Goal: Task Accomplishment & Management: Manage account settings

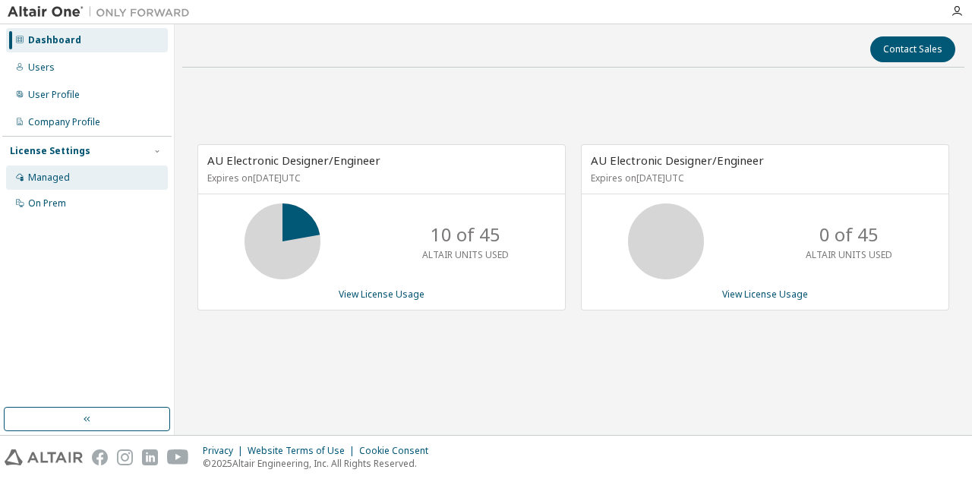
click at [64, 171] on div "Managed" at bounding box center [87, 178] width 162 height 24
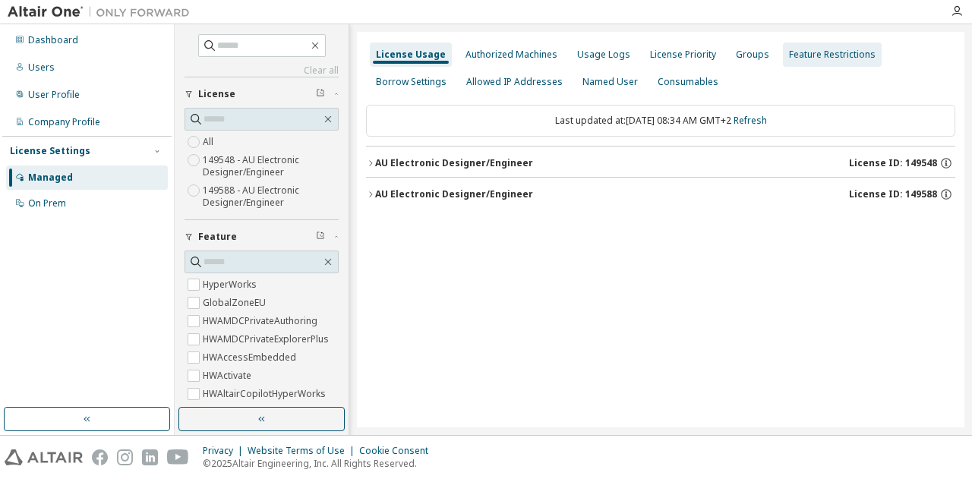
click at [798, 52] on div "Feature Restrictions" at bounding box center [832, 55] width 87 height 12
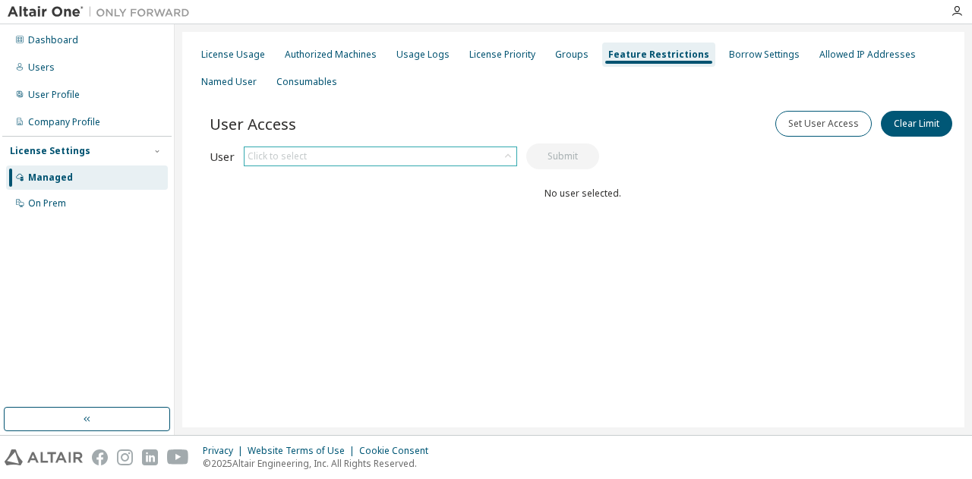
click at [508, 156] on icon at bounding box center [508, 156] width 15 height 15
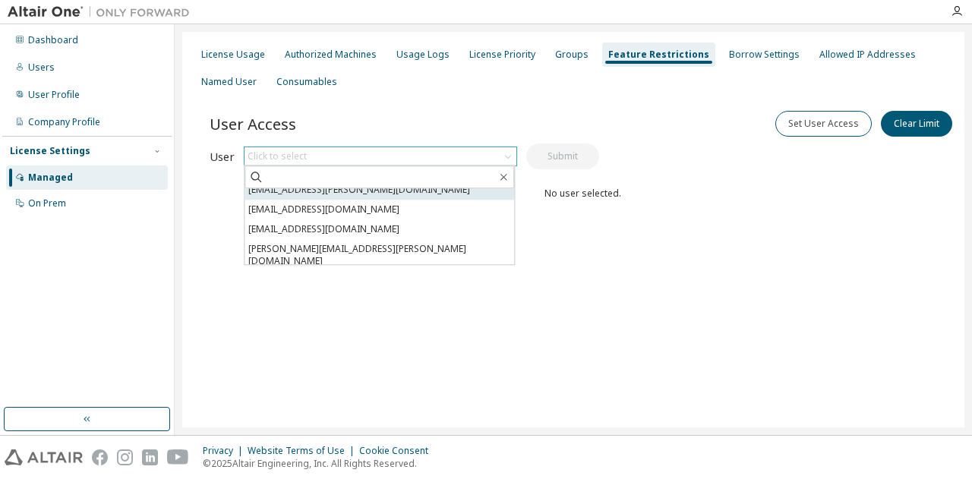
scroll to position [76, 0]
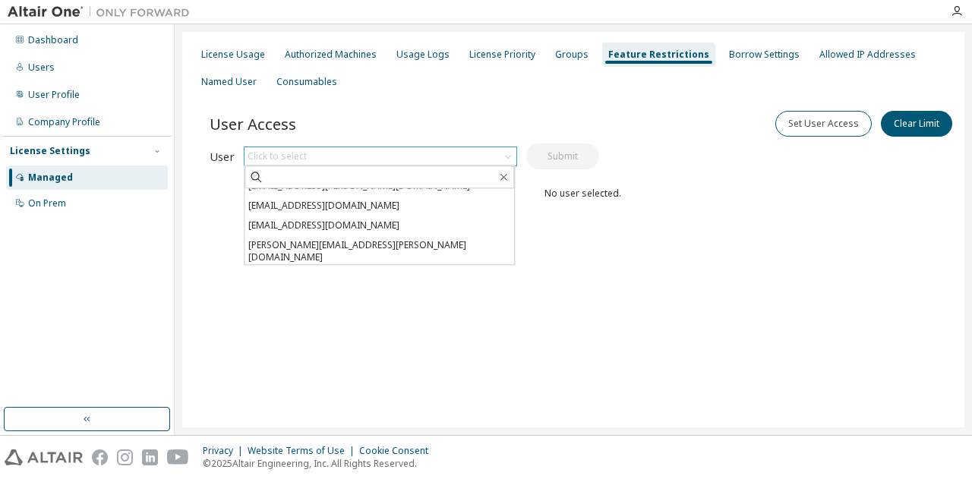
click at [380, 267] on li "kristian.meloysund@pixii.com" at bounding box center [380, 277] width 270 height 20
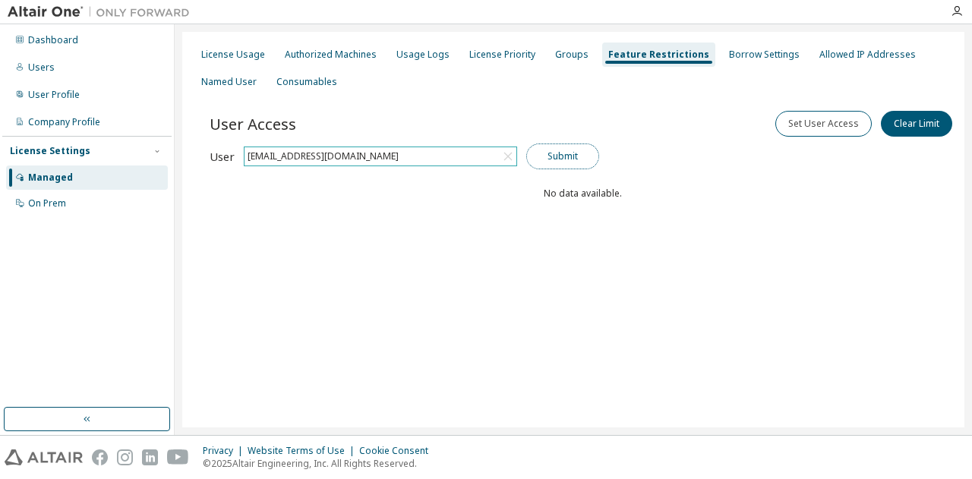
click at [591, 157] on button "Submit" at bounding box center [562, 157] width 73 height 26
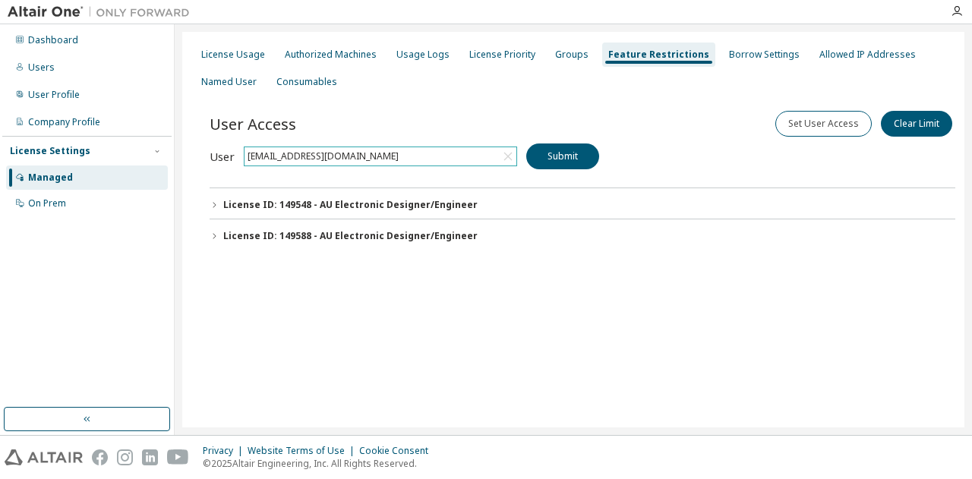
click at [212, 202] on icon "button" at bounding box center [214, 205] width 9 height 9
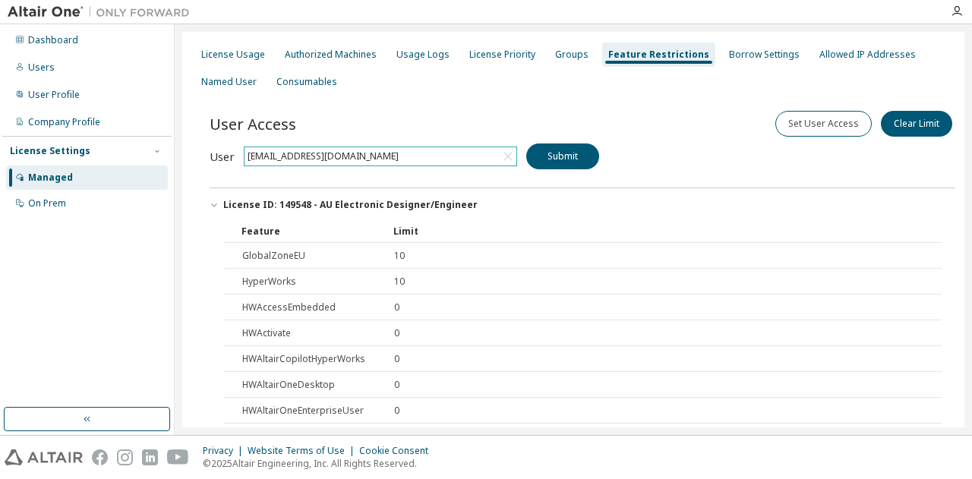
click at [212, 202] on icon "button" at bounding box center [214, 205] width 9 height 9
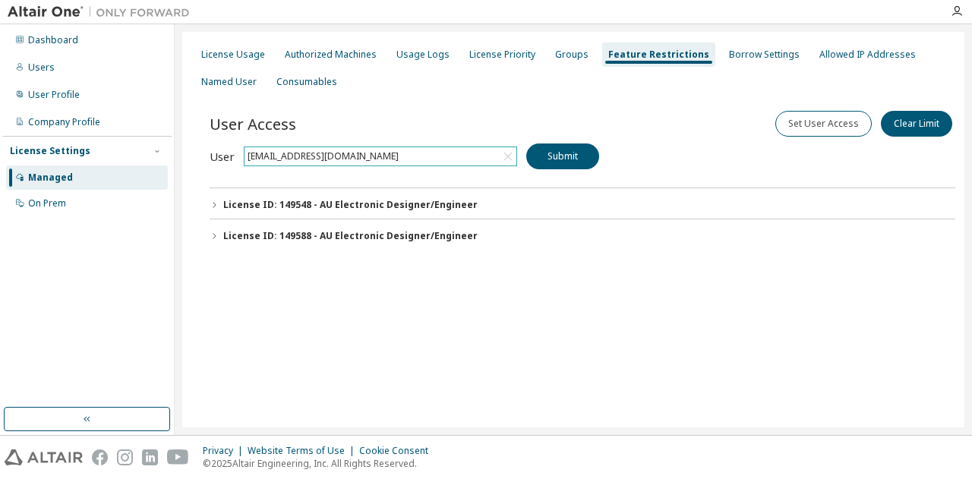
click at [214, 236] on icon "button" at bounding box center [214, 236] width 9 height 9
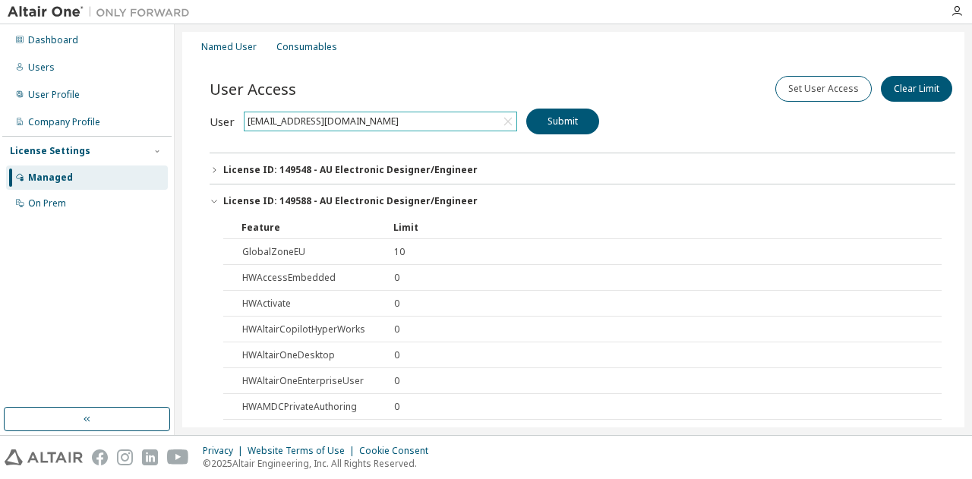
scroll to position [0, 0]
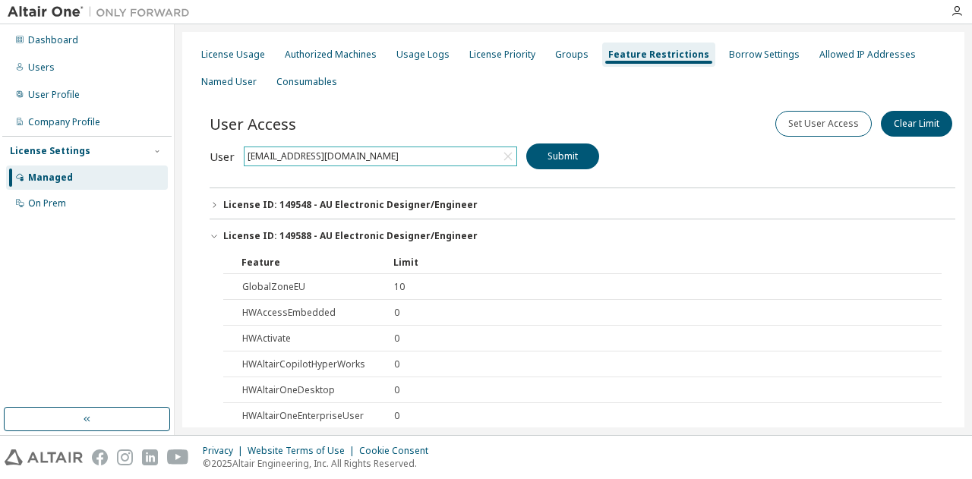
click at [210, 197] on button "License ID: 149548 - AU Electronic Designer/Engineer" at bounding box center [583, 204] width 746 height 33
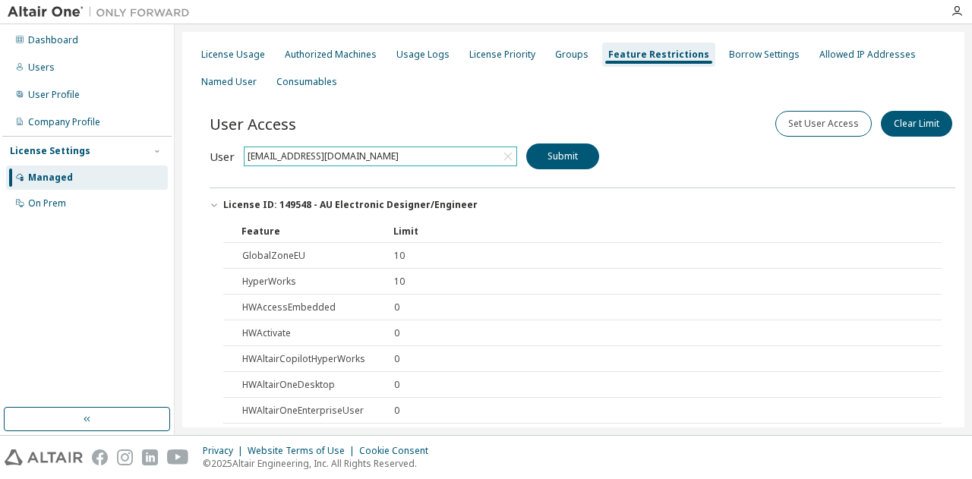
click at [210, 197] on button "License ID: 149548 - AU Electronic Designer/Engineer" at bounding box center [583, 204] width 746 height 33
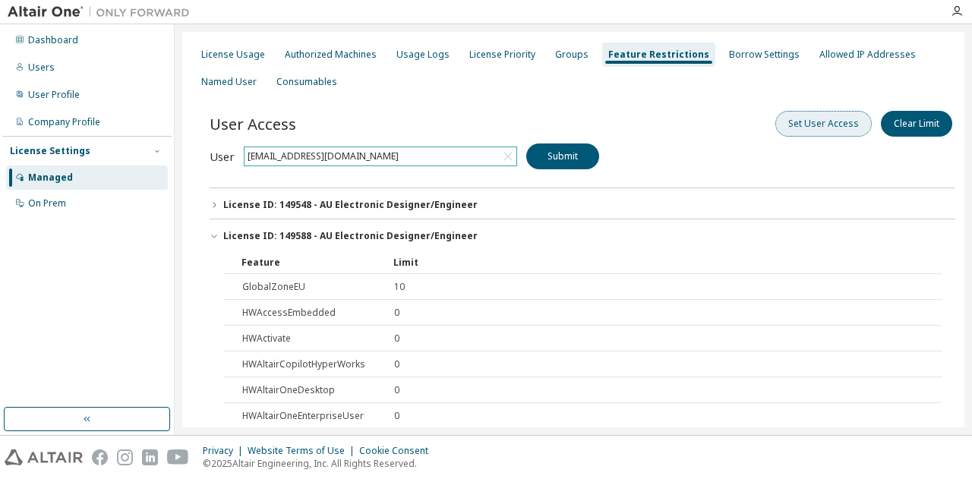
click at [814, 124] on button "Set User Access" at bounding box center [824, 124] width 96 height 26
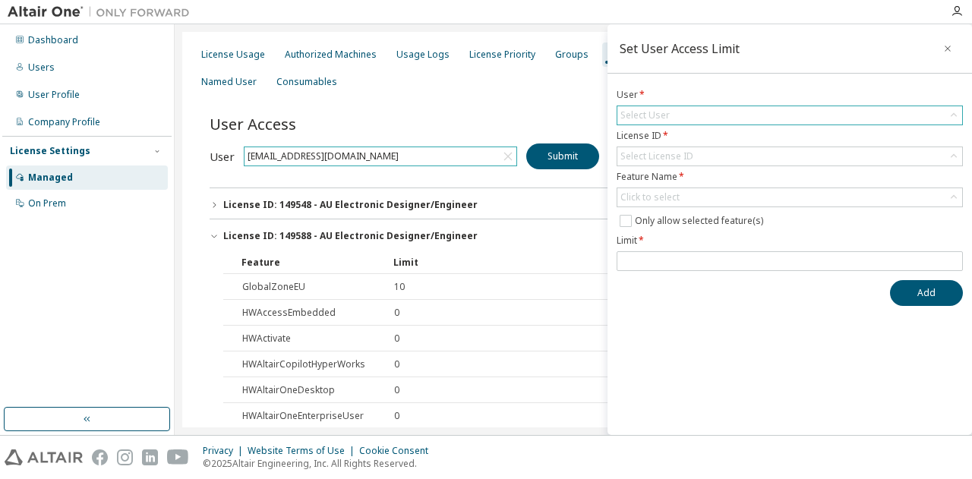
click at [784, 112] on div "Select User" at bounding box center [790, 115] width 345 height 18
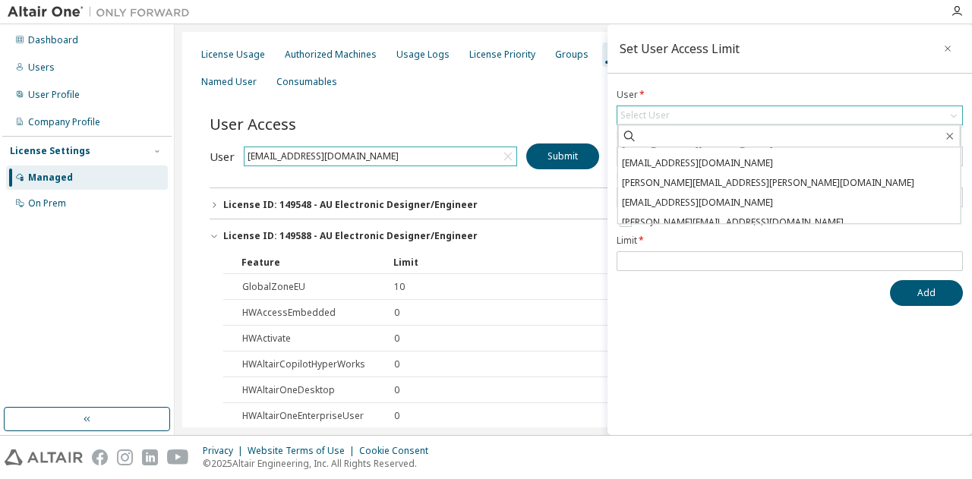
scroll to position [76, 0]
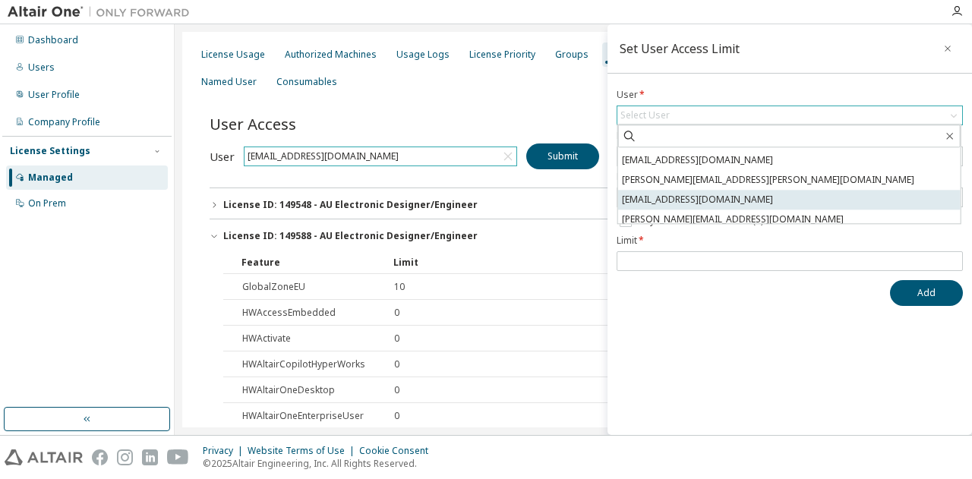
click at [696, 201] on li "kristian.meloysund@pixii.com" at bounding box center [789, 200] width 343 height 20
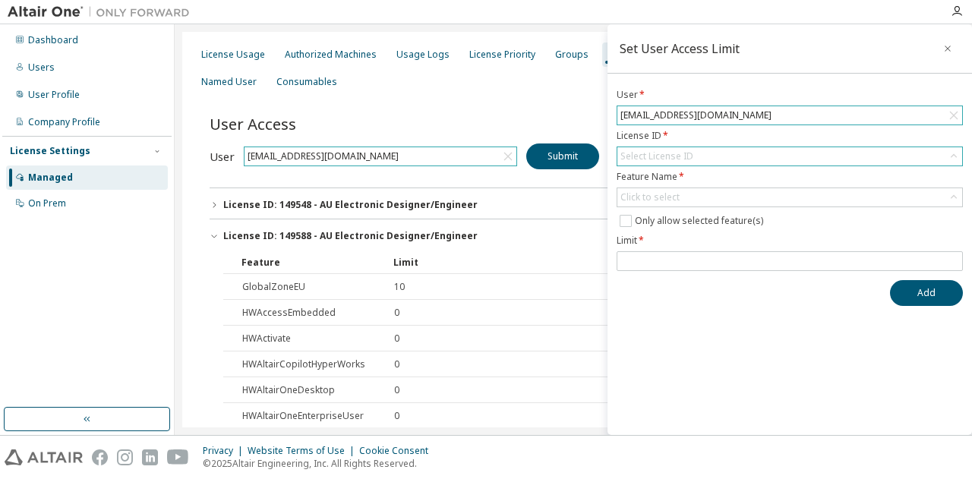
click at [683, 153] on div "Select License ID" at bounding box center [657, 156] width 73 height 12
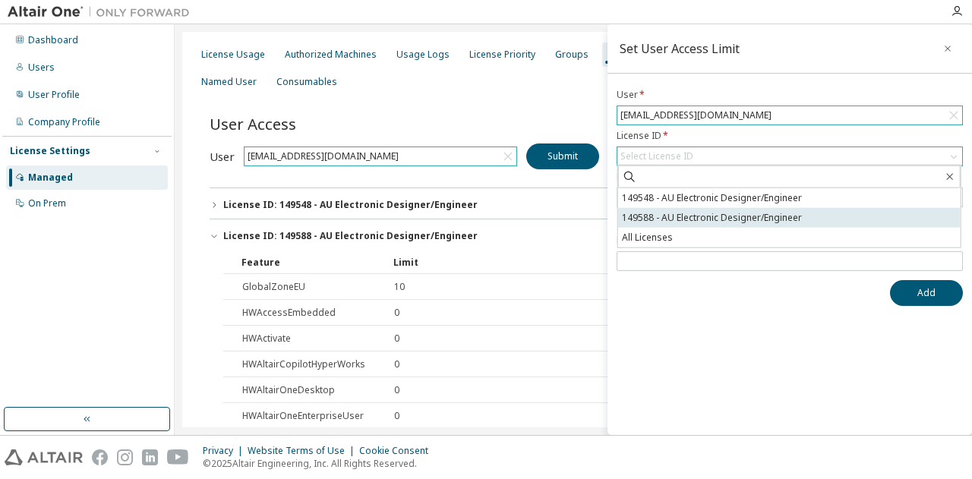
click at [671, 216] on li "149588 - AU Electronic Designer/Engineer" at bounding box center [789, 218] width 343 height 20
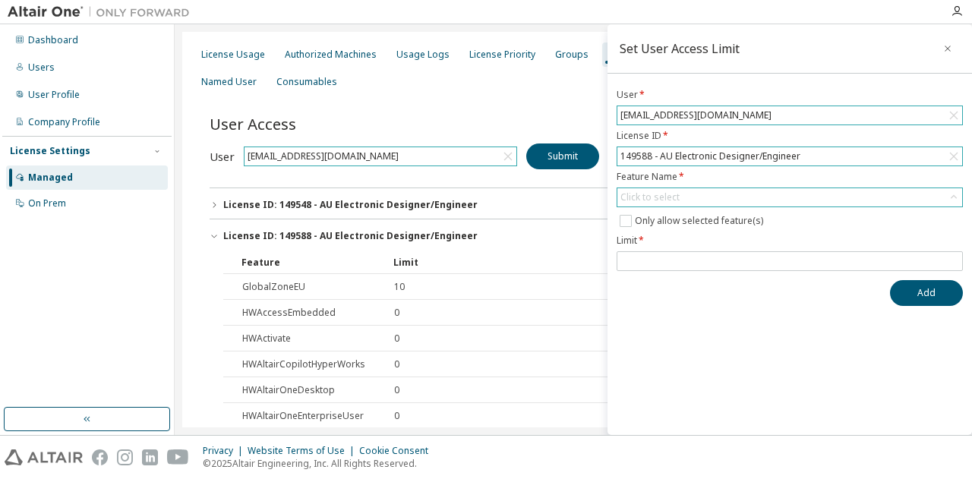
click at [684, 194] on div "Click to select" at bounding box center [790, 197] width 345 height 18
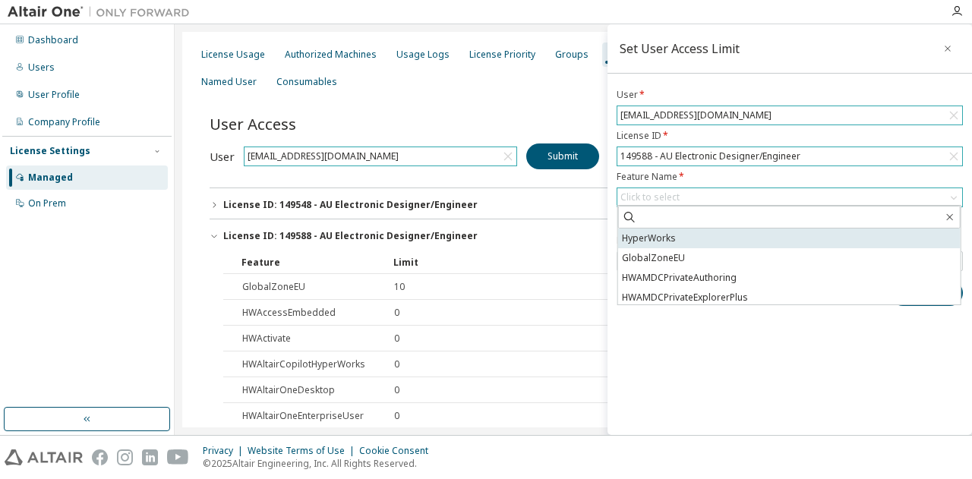
click at [662, 238] on li "HyperWorks" at bounding box center [789, 239] width 343 height 20
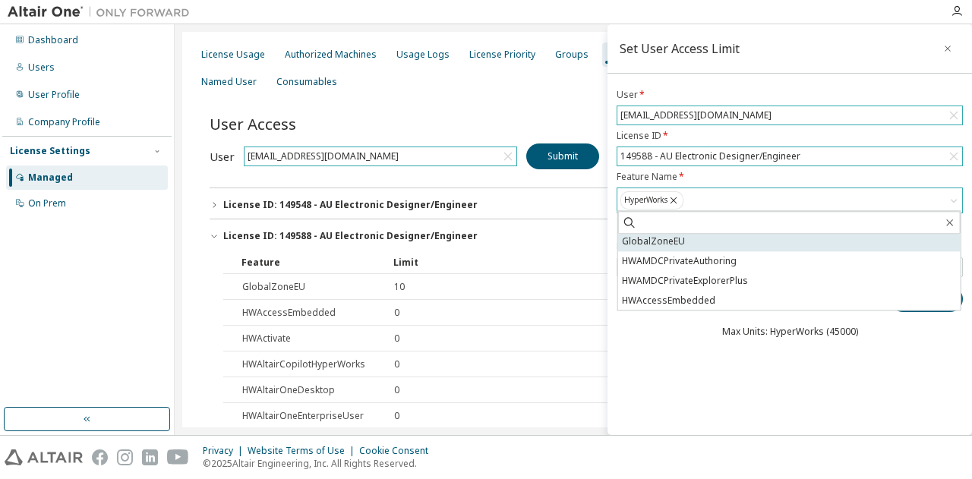
scroll to position [0, 0]
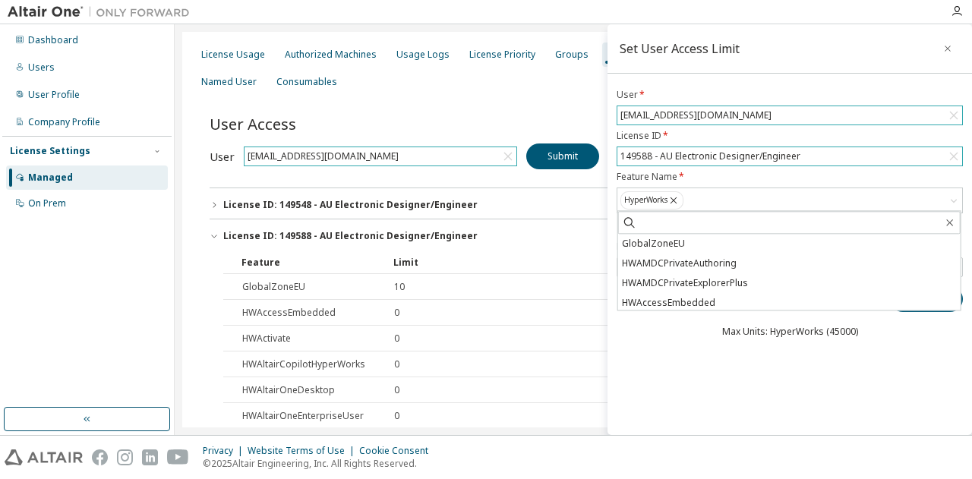
click at [657, 375] on div "Set User Access Limit User * kristian.meloysund@pixii.com License ID * 149588 -…" at bounding box center [790, 229] width 365 height 411
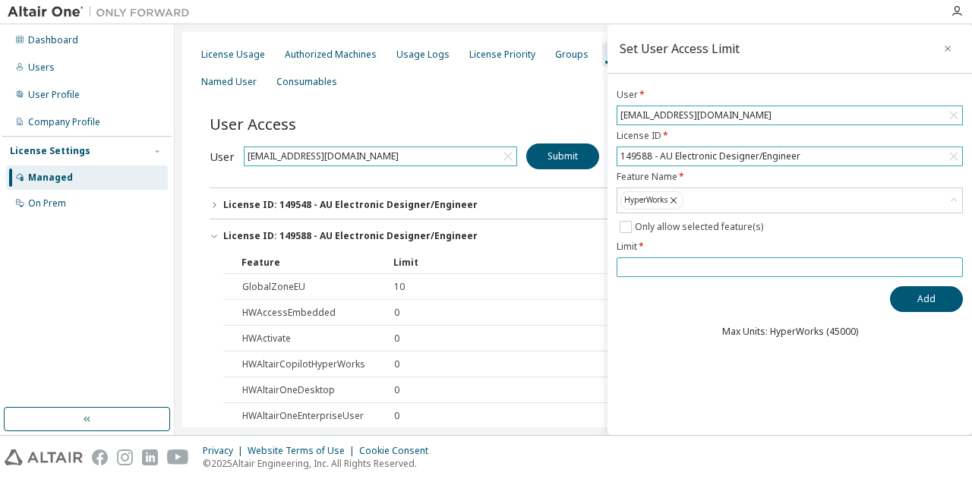
click at [659, 264] on input "number" at bounding box center [790, 267] width 339 height 12
type input "**"
click at [946, 296] on button "Add" at bounding box center [926, 299] width 73 height 26
click at [565, 152] on button "Submit" at bounding box center [562, 157] width 73 height 26
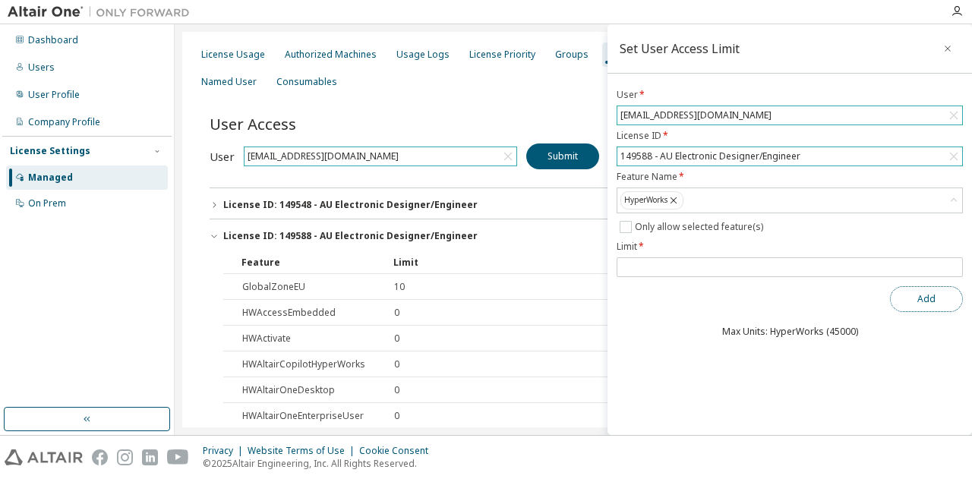
click at [926, 294] on button "Add" at bounding box center [926, 299] width 73 height 26
click at [948, 46] on icon "button" at bounding box center [948, 49] width 11 height 12
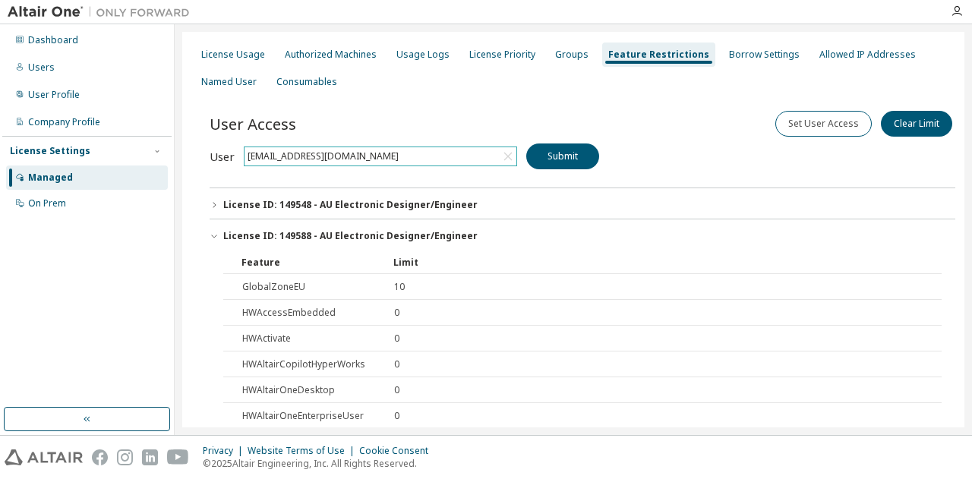
click at [507, 151] on icon at bounding box center [508, 156] width 15 height 15
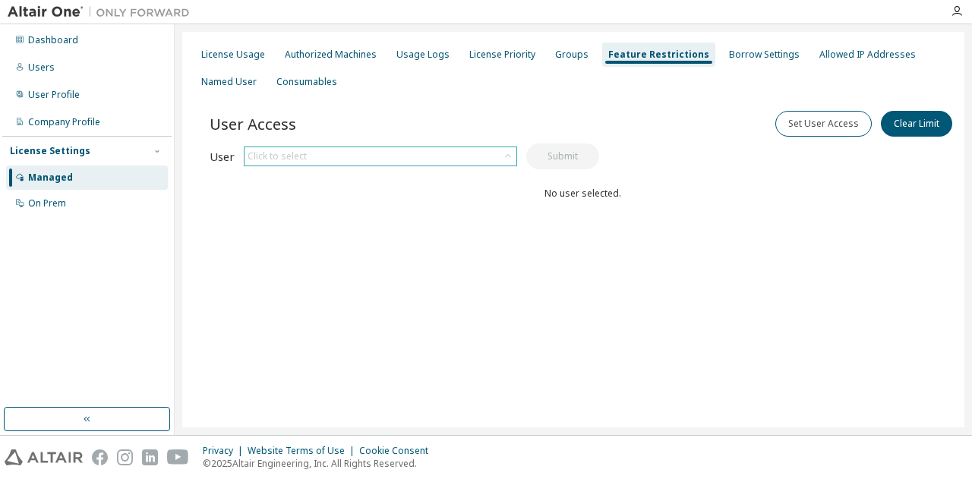
click at [507, 151] on icon at bounding box center [508, 156] width 15 height 15
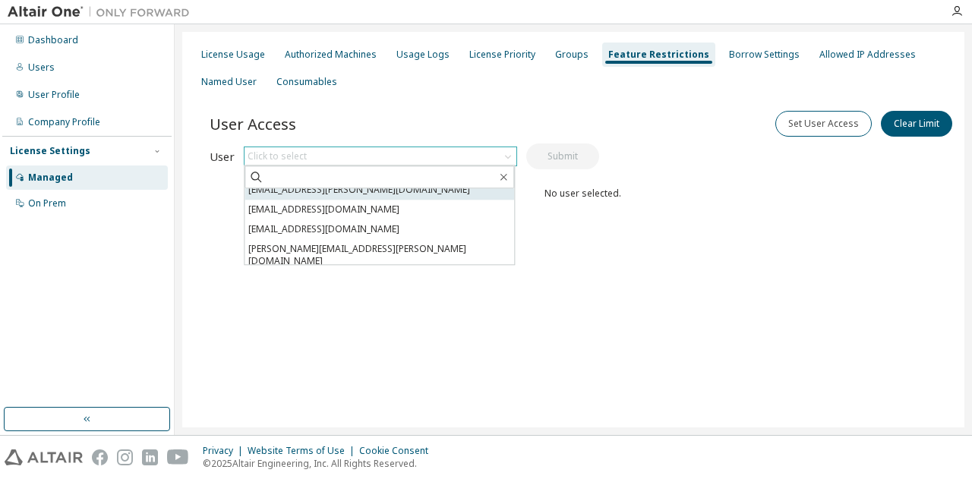
scroll to position [76, 0]
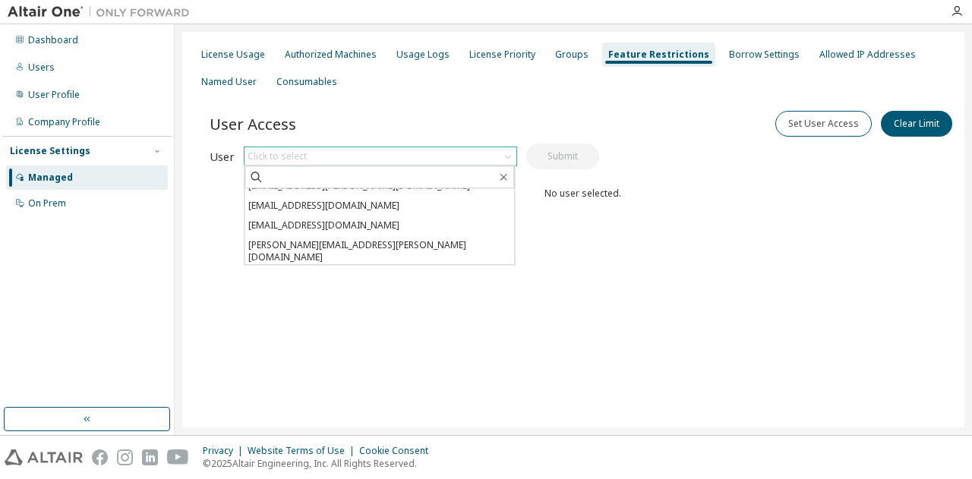
click at [309, 267] on li "kristian.meloysund@pixii.com" at bounding box center [380, 277] width 270 height 20
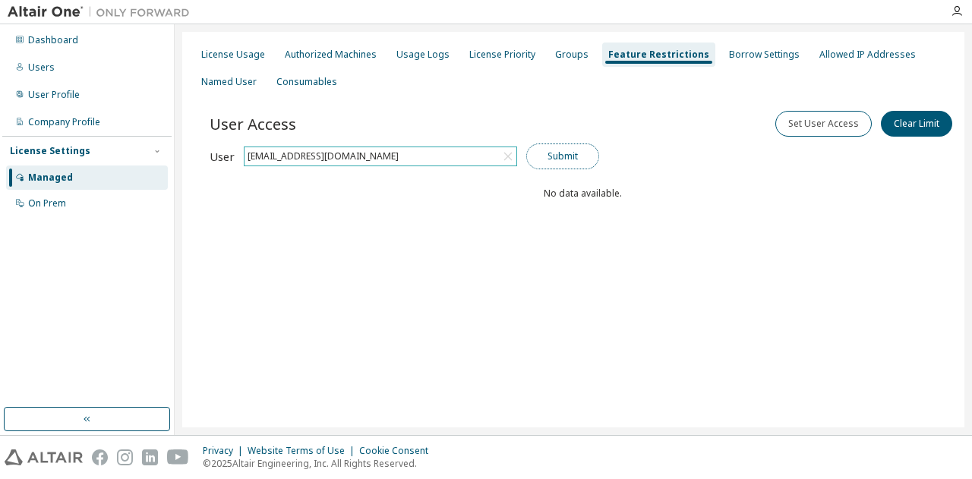
click at [573, 160] on button "Submit" at bounding box center [562, 157] width 73 height 26
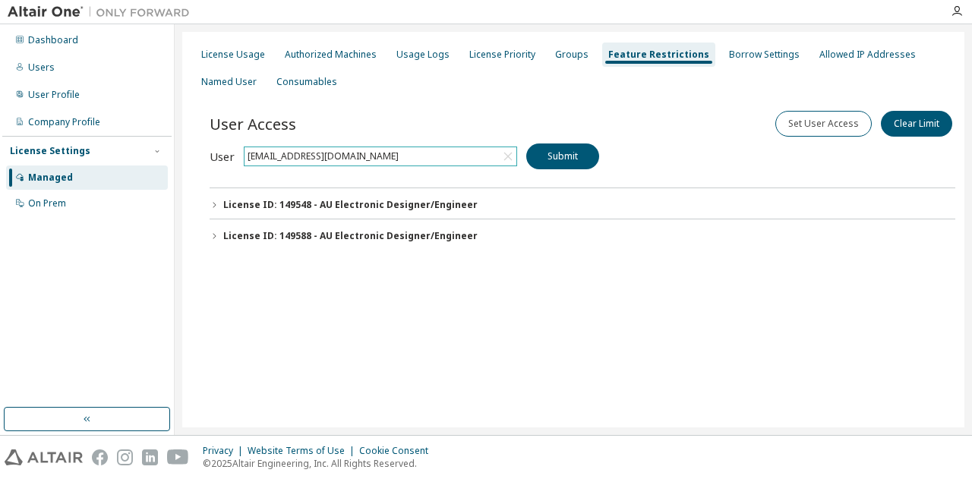
click at [219, 202] on button "License ID: 149548 - AU Electronic Designer/Engineer" at bounding box center [583, 204] width 746 height 33
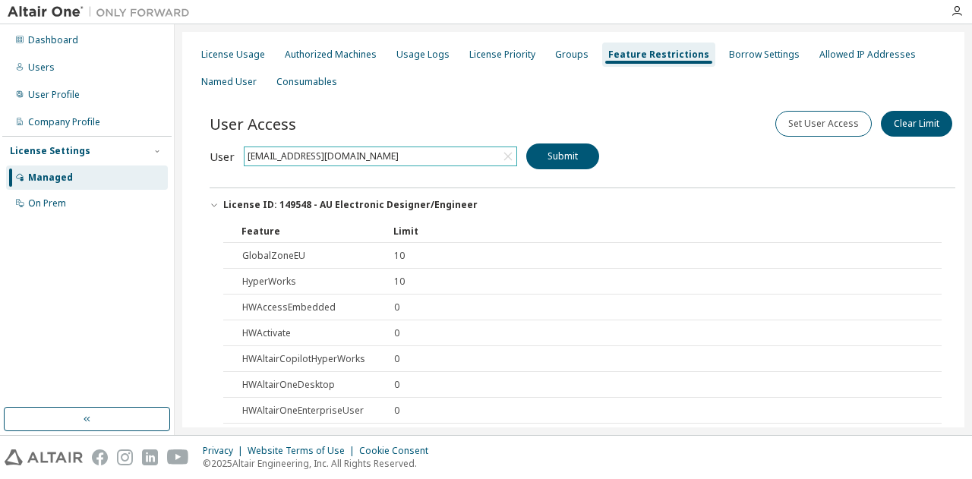
click at [219, 202] on button "License ID: 149548 - AU Electronic Designer/Engineer" at bounding box center [583, 204] width 746 height 33
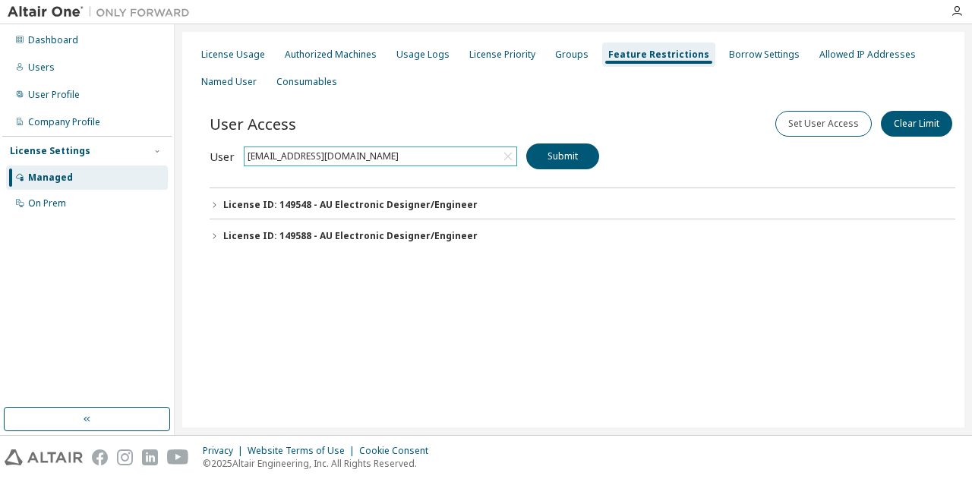
click at [214, 232] on icon "button" at bounding box center [214, 236] width 9 height 9
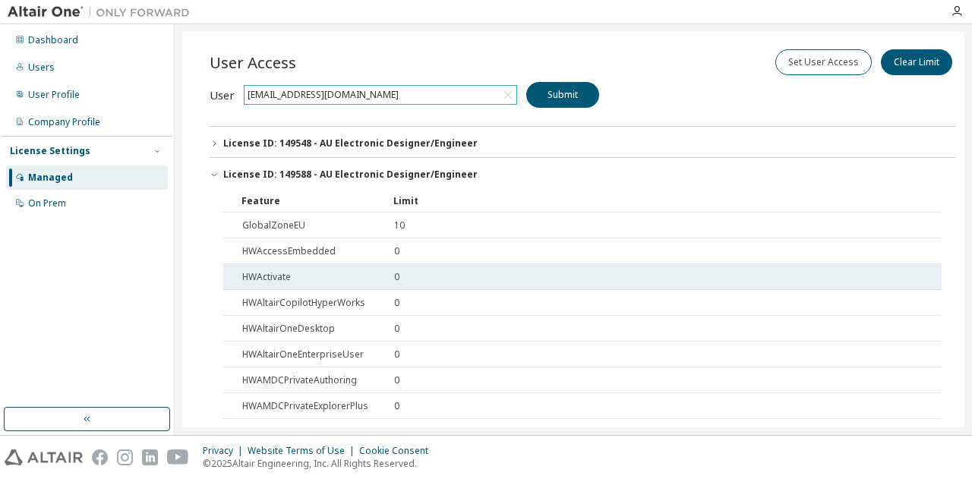
scroll to position [0, 0]
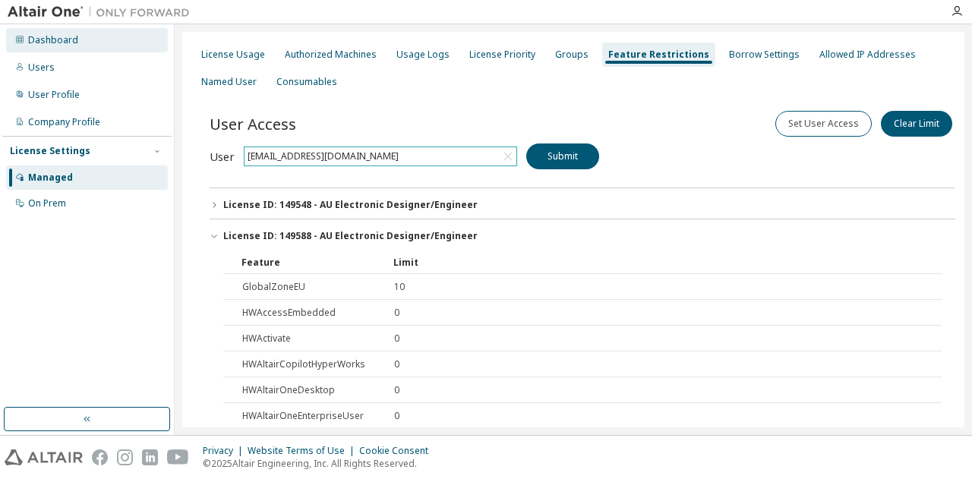
click at [62, 39] on div "Dashboard" at bounding box center [53, 40] width 50 height 12
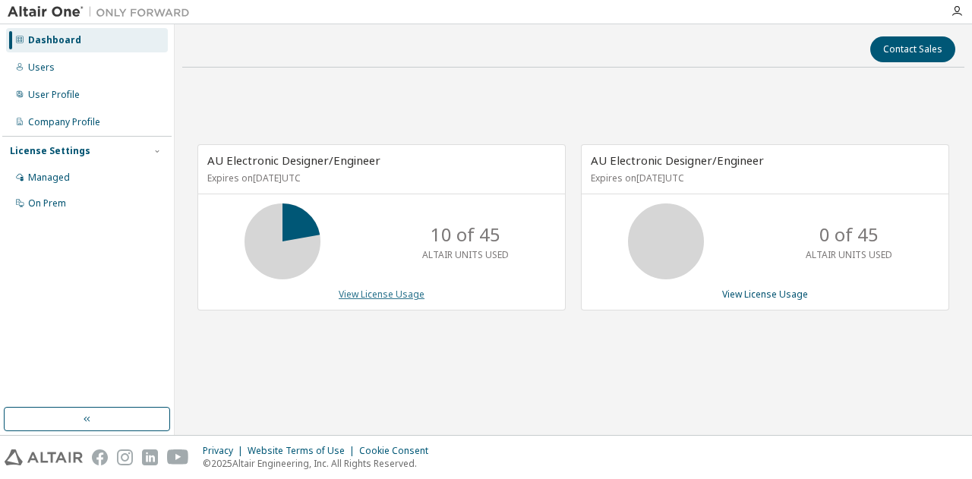
click at [400, 295] on link "View License Usage" at bounding box center [382, 294] width 86 height 13
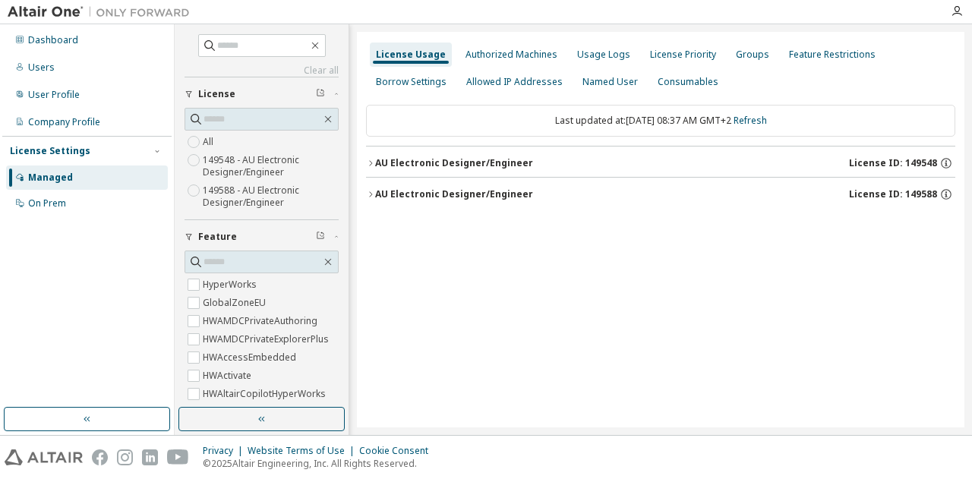
click at [370, 159] on icon "button" at bounding box center [370, 163] width 9 height 9
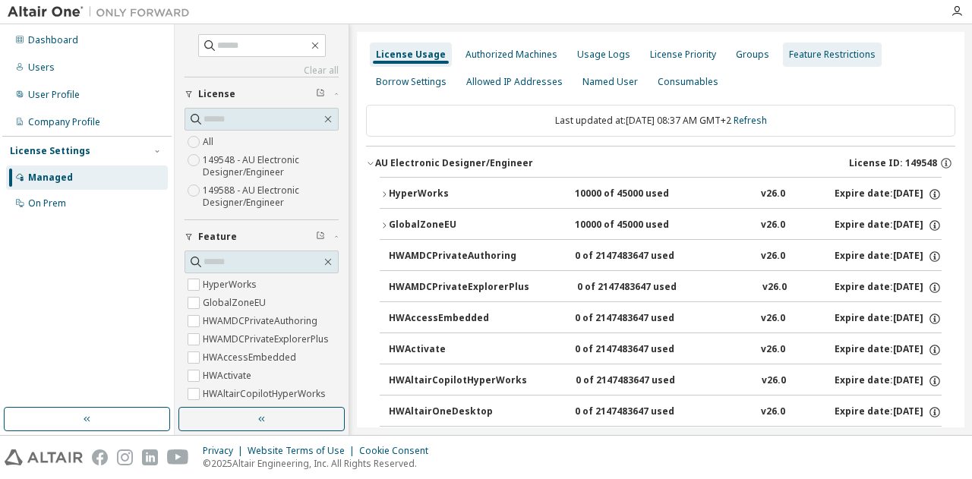
click at [798, 49] on div "Feature Restrictions" at bounding box center [832, 55] width 87 height 12
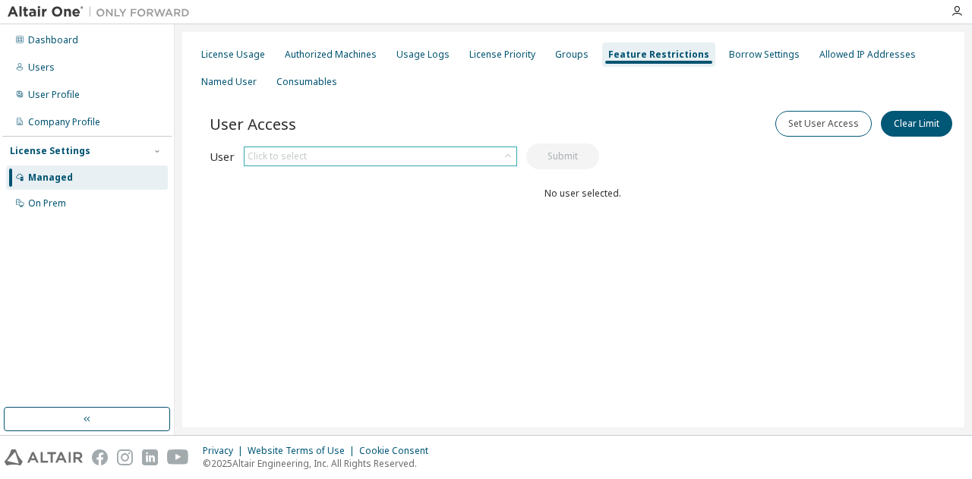
click at [512, 156] on icon at bounding box center [508, 156] width 15 height 15
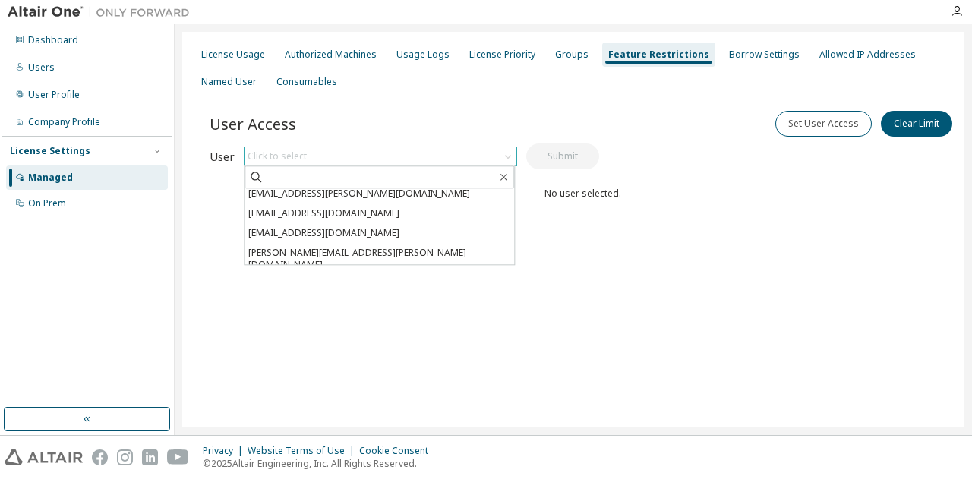
scroll to position [76, 0]
click at [362, 267] on li "kristian.meloysund@pixii.com" at bounding box center [380, 277] width 270 height 20
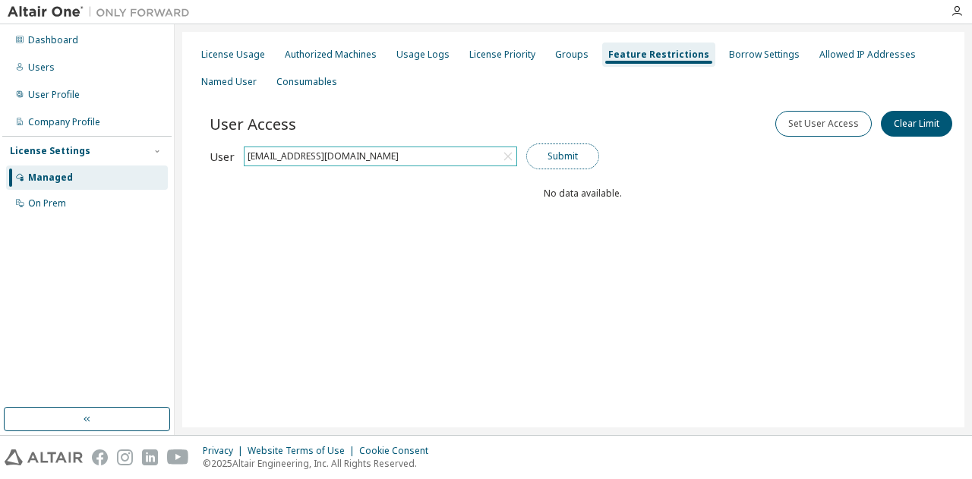
click at [549, 159] on button "Submit" at bounding box center [562, 157] width 73 height 26
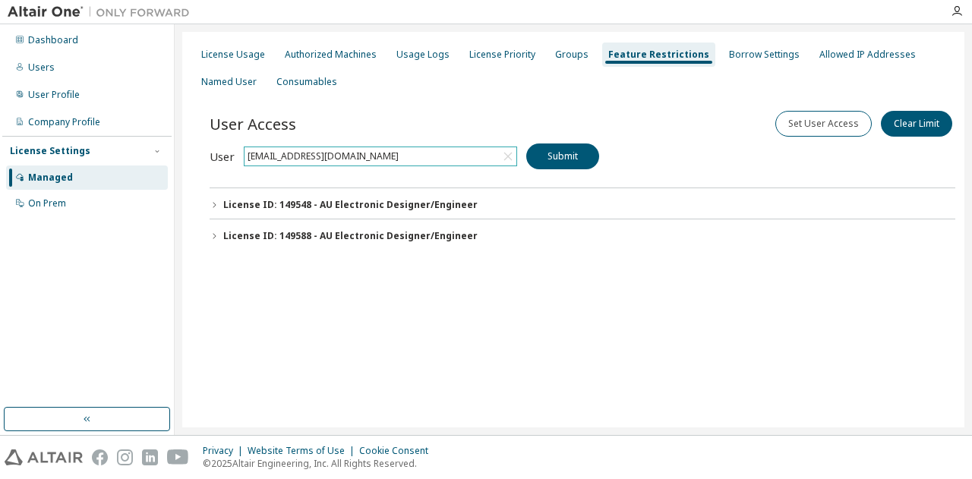
click at [210, 198] on button "License ID: 149548 - AU Electronic Designer/Engineer" at bounding box center [583, 204] width 746 height 33
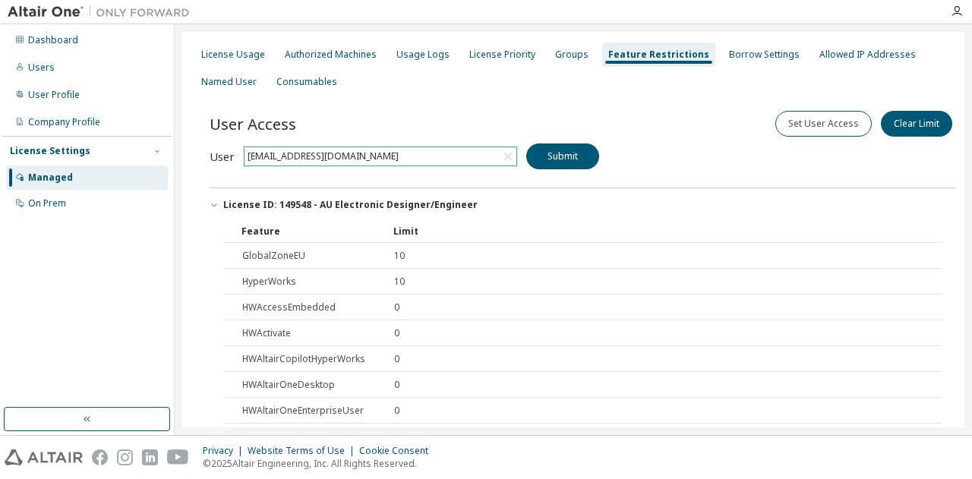
click at [210, 198] on button "License ID: 149548 - AU Electronic Designer/Engineer" at bounding box center [583, 204] width 746 height 33
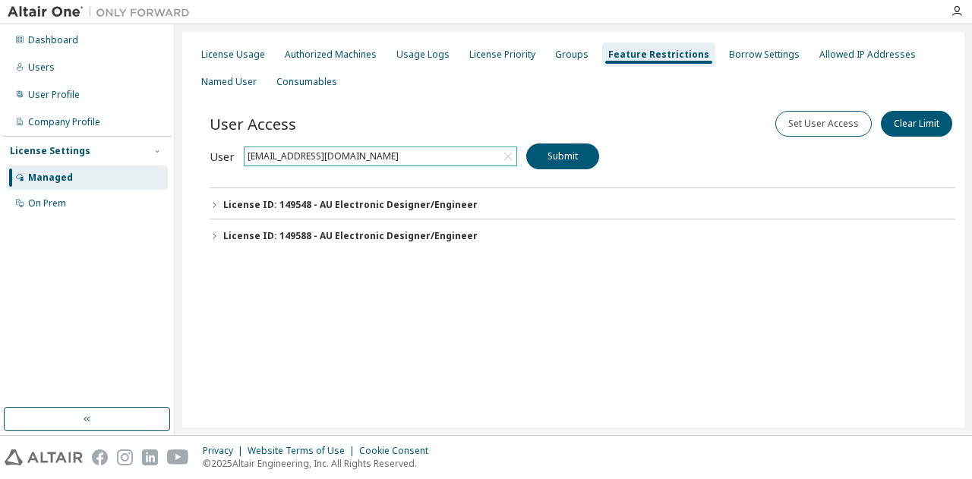
click at [210, 232] on icon "button" at bounding box center [214, 236] width 9 height 9
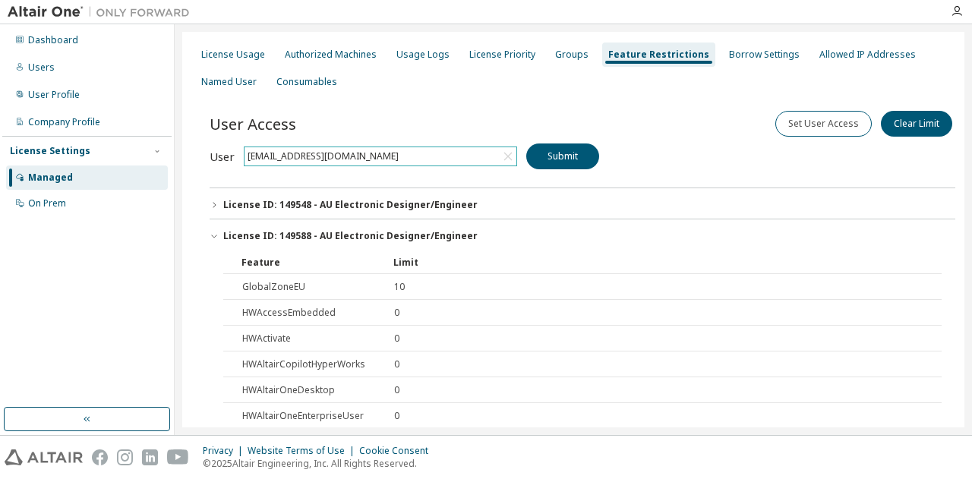
click at [210, 232] on icon "button" at bounding box center [214, 236] width 9 height 9
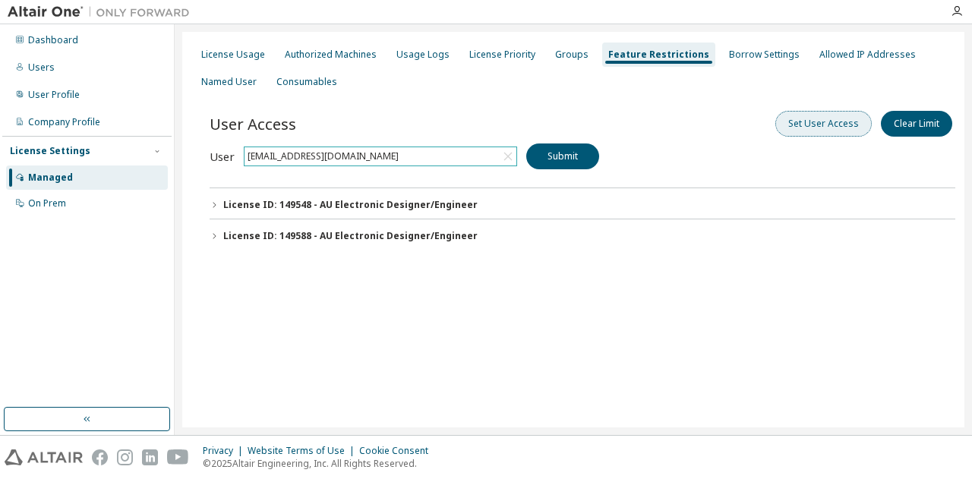
click at [836, 127] on button "Set User Access" at bounding box center [824, 124] width 96 height 26
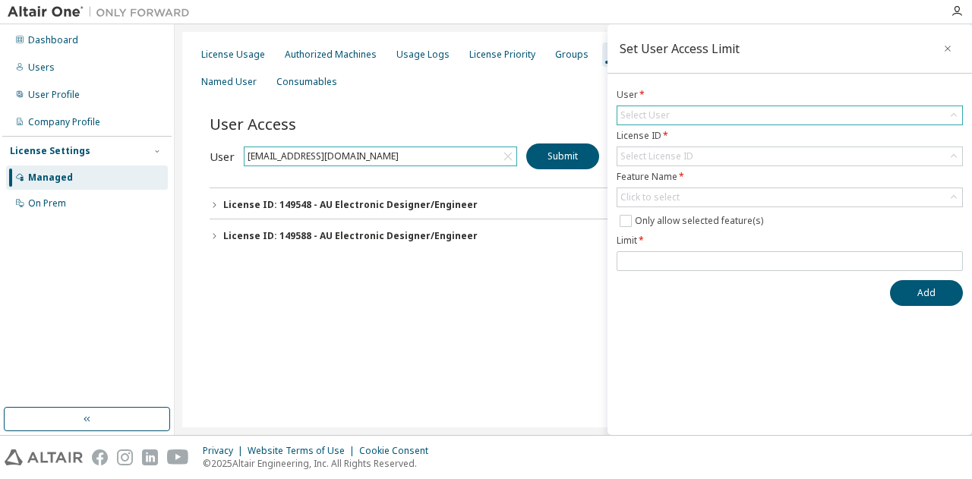
click at [830, 117] on div "Select User" at bounding box center [790, 115] width 345 height 18
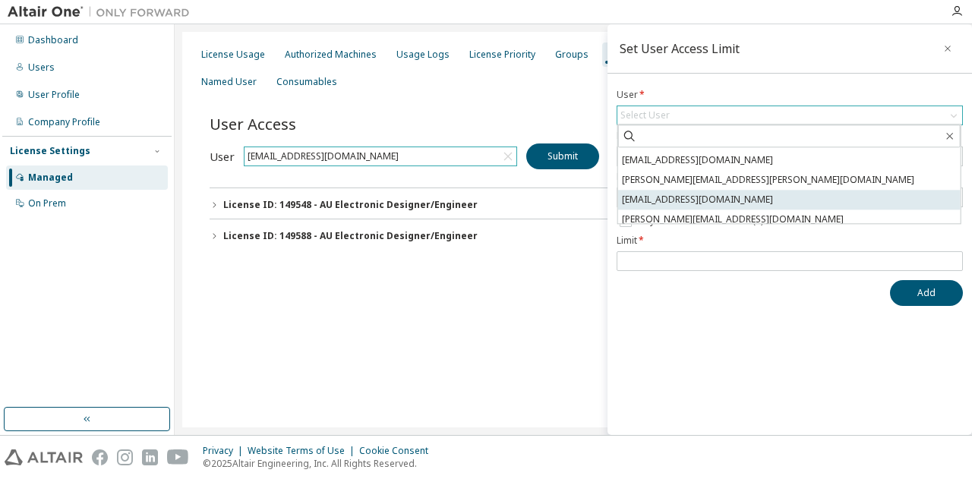
click at [694, 200] on li "kristian.meloysund@pixii.com" at bounding box center [789, 200] width 343 height 20
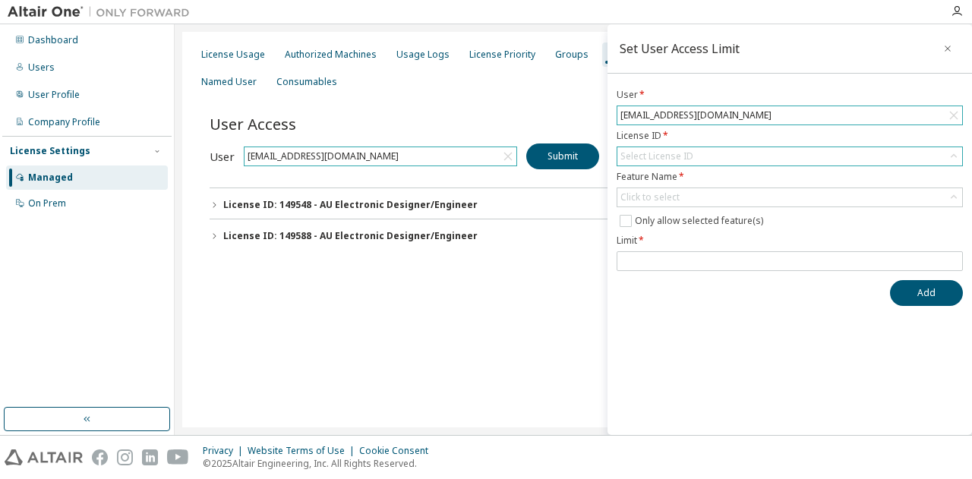
click at [722, 158] on div "Select License ID" at bounding box center [790, 156] width 345 height 18
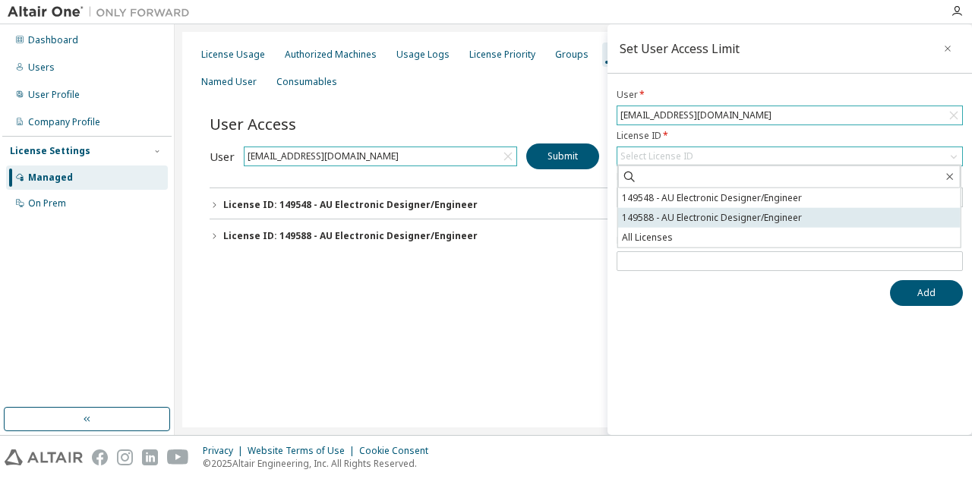
click at [693, 215] on li "149588 - AU Electronic Designer/Engineer" at bounding box center [789, 218] width 343 height 20
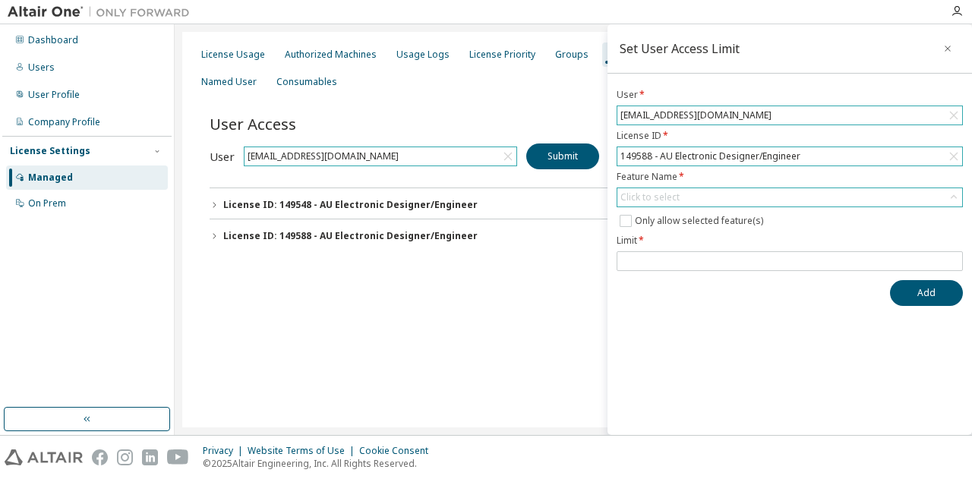
click at [687, 194] on div "Click to select" at bounding box center [790, 197] width 345 height 18
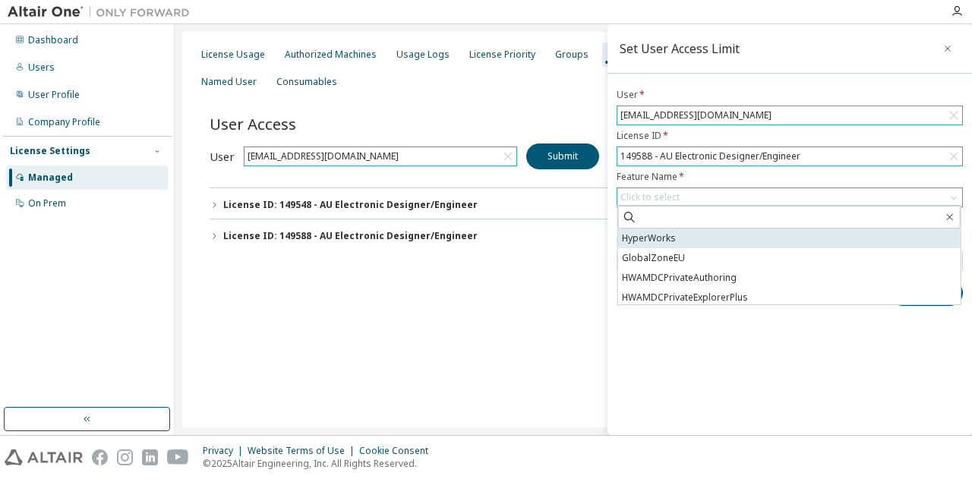
click at [673, 233] on li "HyperWorks" at bounding box center [789, 239] width 343 height 20
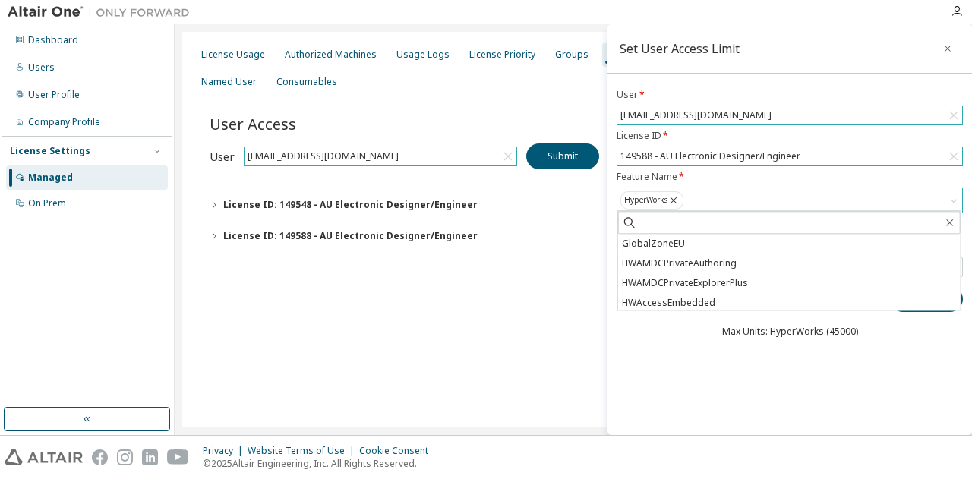
click at [720, 194] on div "HyperWorks" at bounding box center [790, 200] width 345 height 24
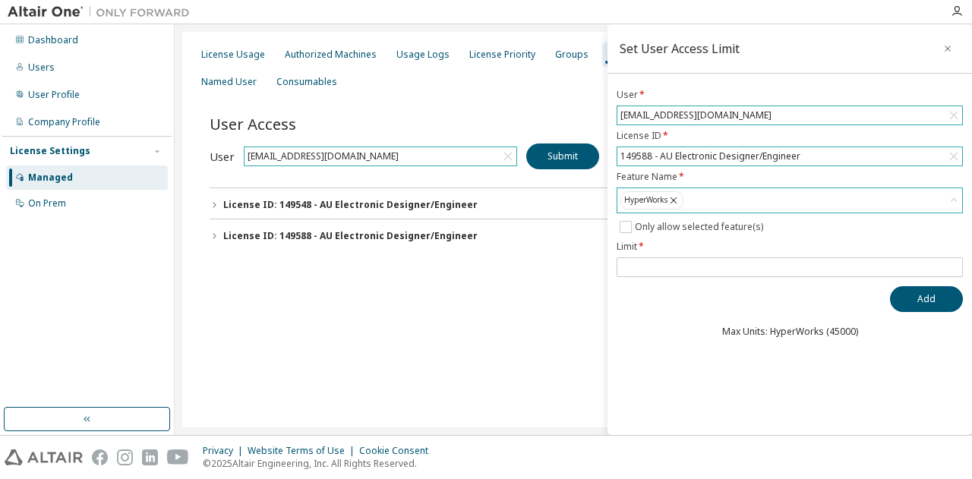
click at [720, 194] on div "HyperWorks" at bounding box center [790, 200] width 345 height 24
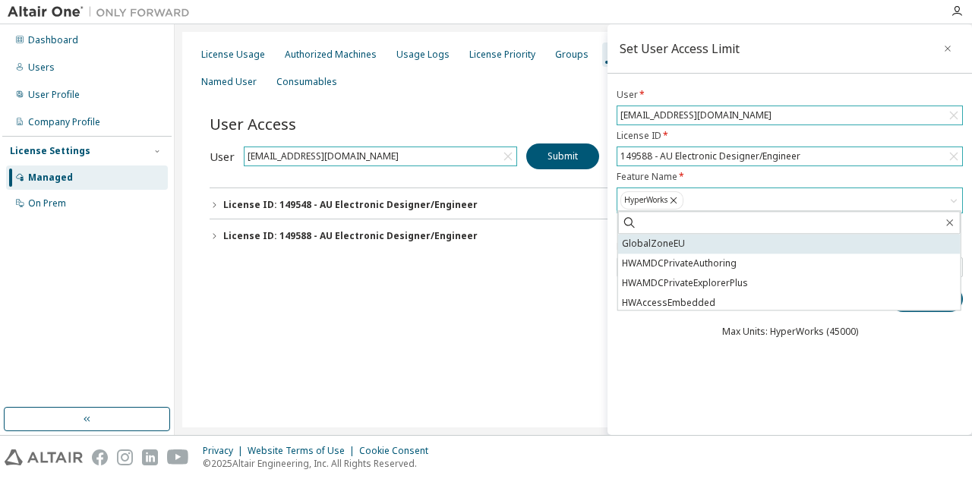
click at [676, 237] on li "GlobalZoneEU" at bounding box center [789, 244] width 343 height 20
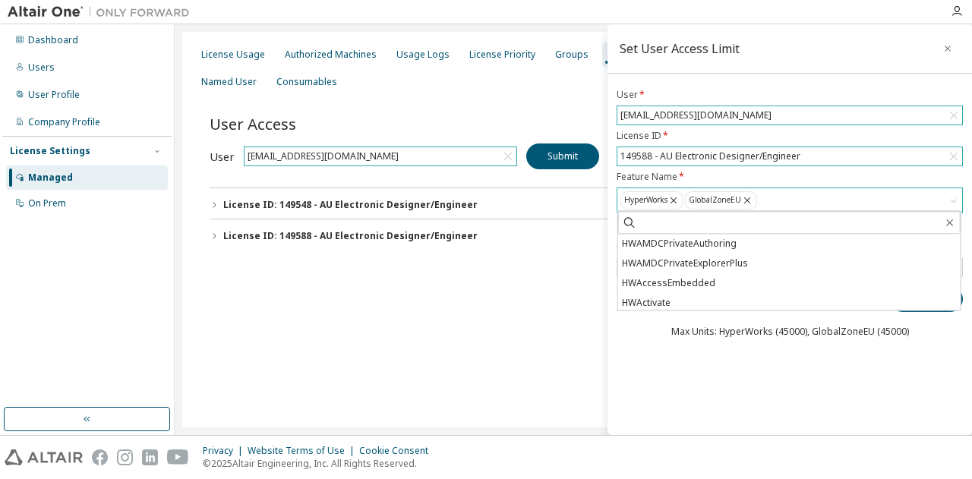
click at [641, 425] on div "Set User Access Limit User * kristian.meloysund@pixii.com License ID * 149588 -…" at bounding box center [790, 229] width 365 height 411
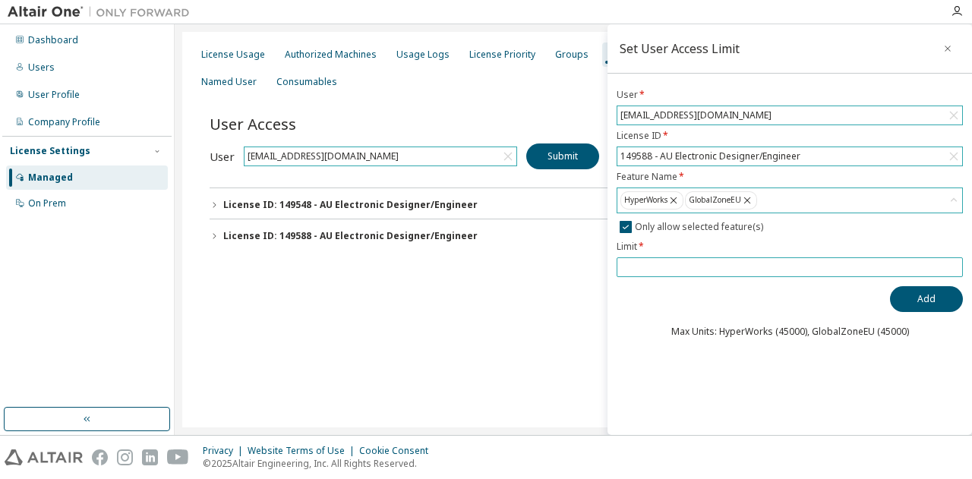
click at [635, 267] on input "number" at bounding box center [790, 267] width 339 height 12
type input "**"
click at [931, 292] on button "Add" at bounding box center [926, 299] width 73 height 26
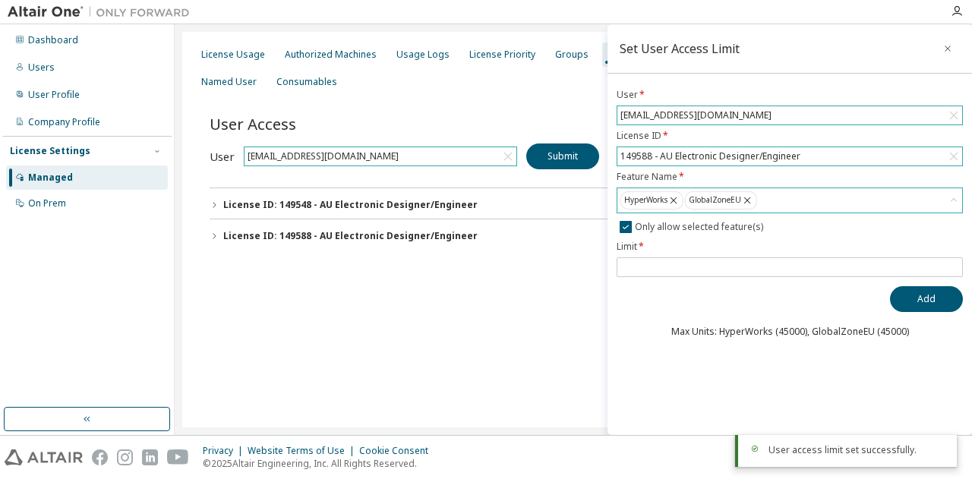
click at [356, 303] on div "License Usage Authorized Machines Usage Logs License Priority Groups Feature Re…" at bounding box center [573, 230] width 782 height 396
click at [213, 232] on icon "button" at bounding box center [214, 236] width 9 height 9
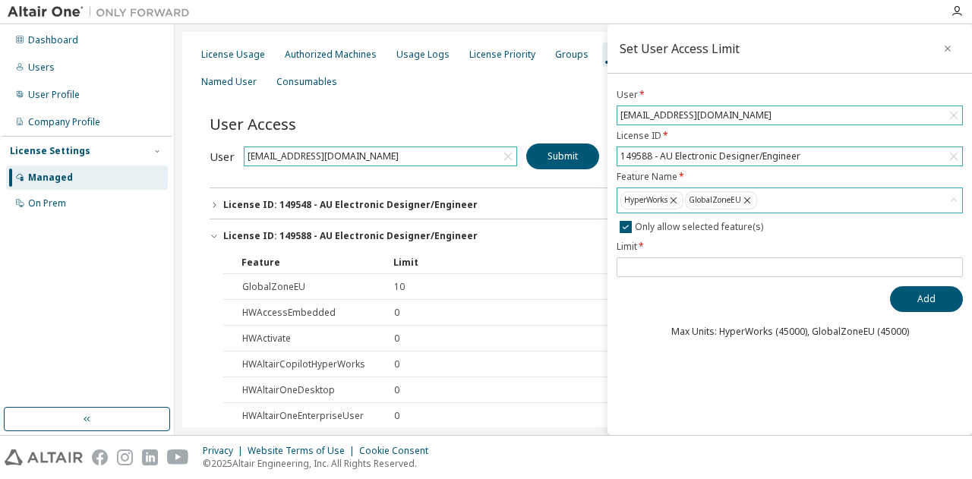
click at [434, 89] on div "License Usage Authorized Machines Usage Logs License Priority Groups Feature Re…" at bounding box center [573, 68] width 764 height 55
click at [953, 48] on button "button" at bounding box center [948, 48] width 24 height 24
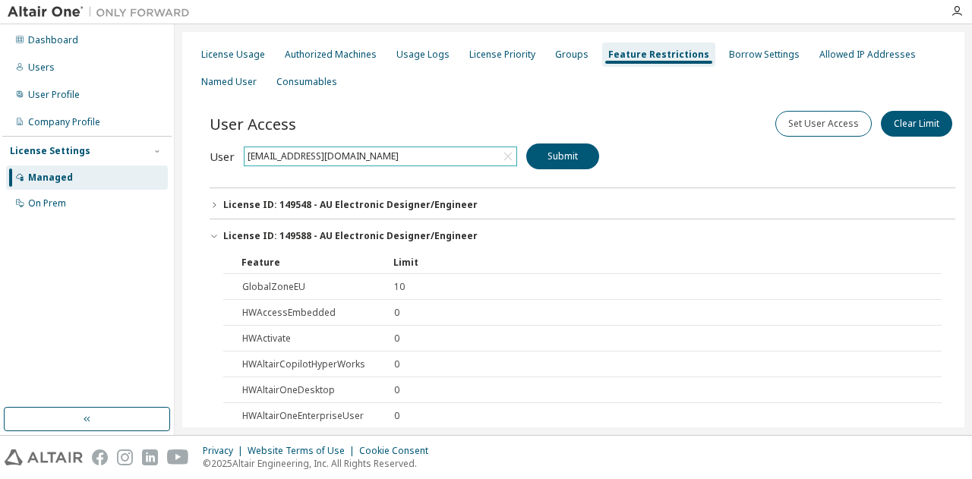
click at [212, 195] on button "License ID: 149548 - AU Electronic Designer/Engineer" at bounding box center [583, 204] width 746 height 33
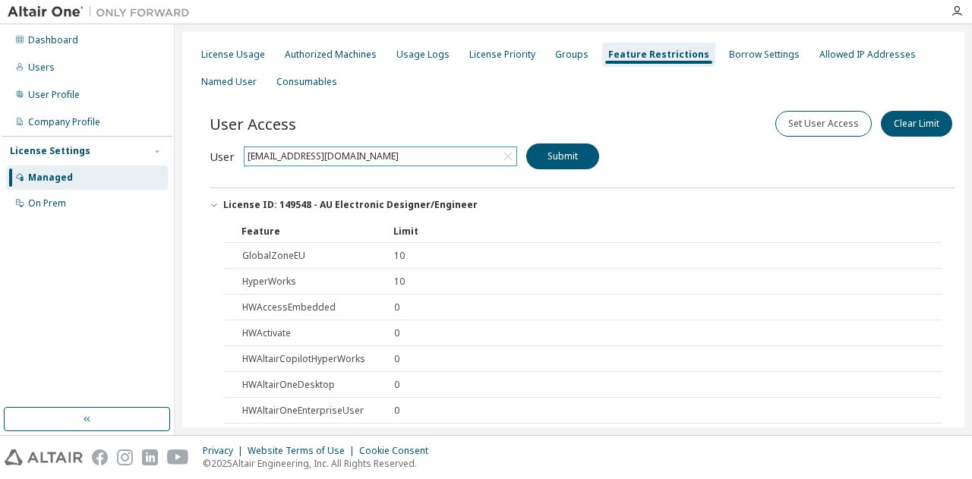
click at [212, 195] on button "License ID: 149548 - AU Electronic Designer/Engineer" at bounding box center [583, 204] width 746 height 33
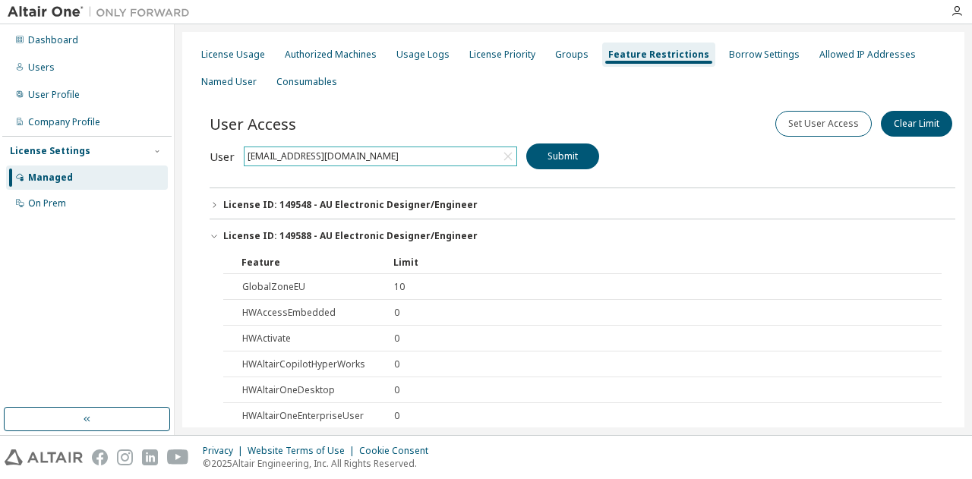
click at [217, 234] on icon "button" at bounding box center [214, 236] width 9 height 9
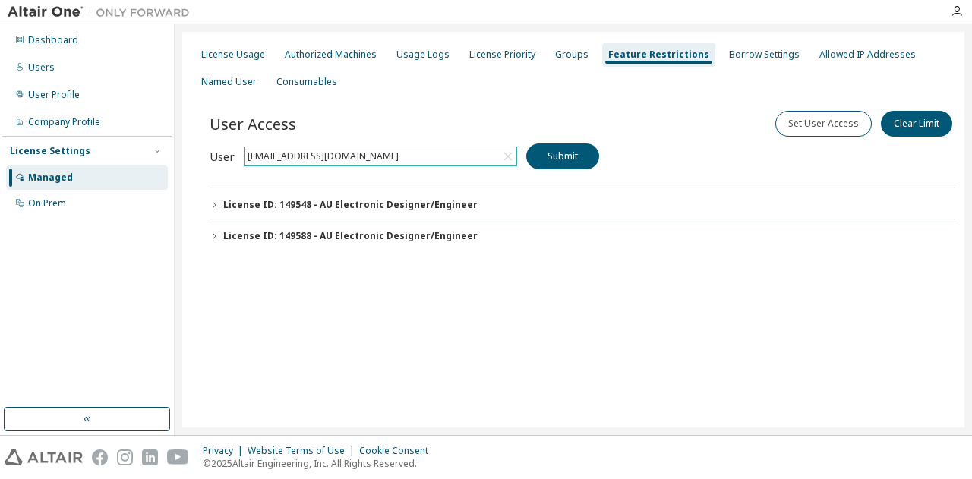
click at [212, 234] on icon "button" at bounding box center [214, 236] width 9 height 9
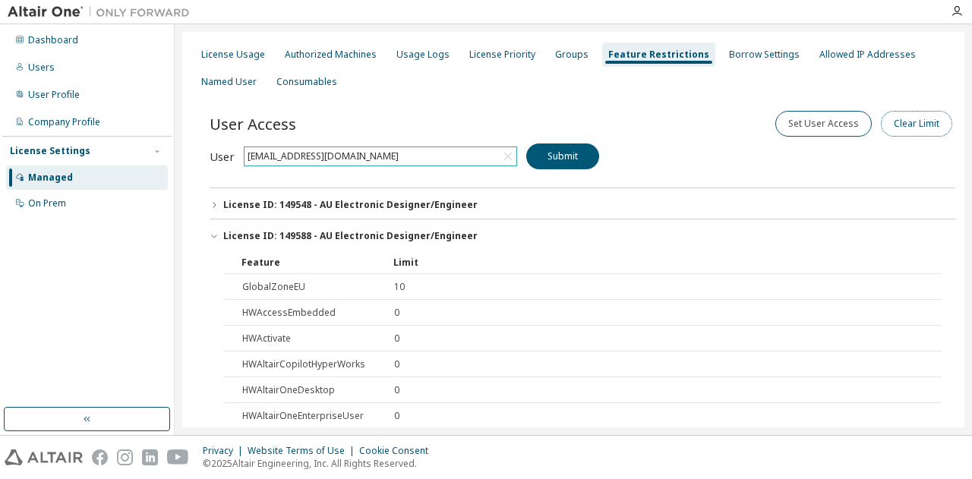
click at [907, 124] on button "Clear Limit" at bounding box center [916, 124] width 71 height 26
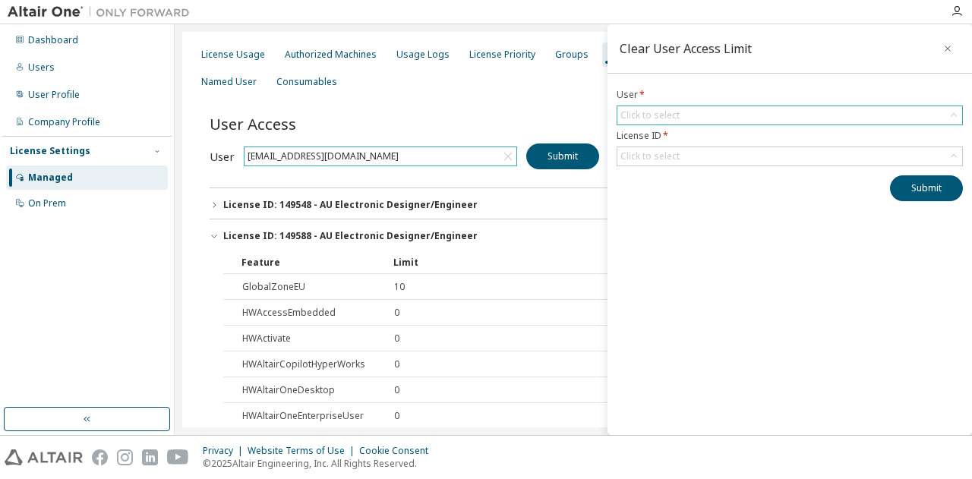
click at [761, 115] on div "Click to select" at bounding box center [790, 115] width 345 height 18
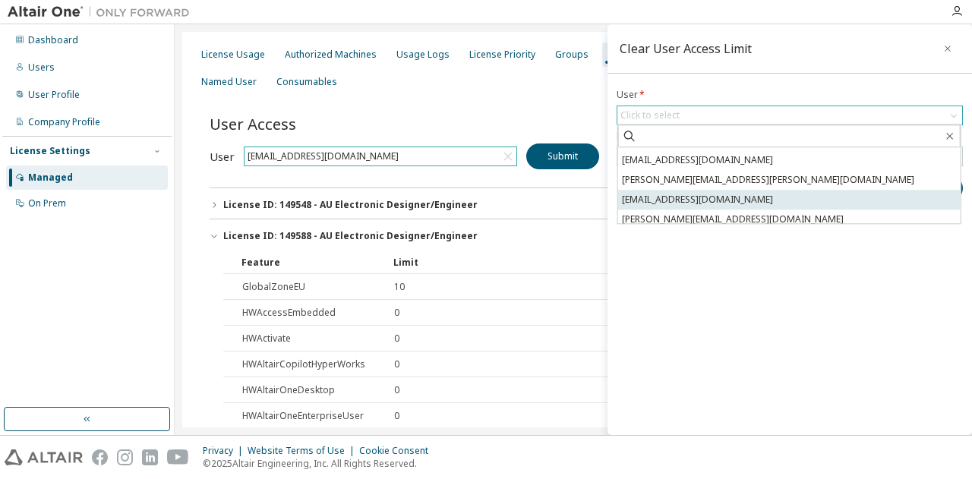
click at [689, 200] on li "kristian.meloysund@pixii.com" at bounding box center [789, 200] width 343 height 20
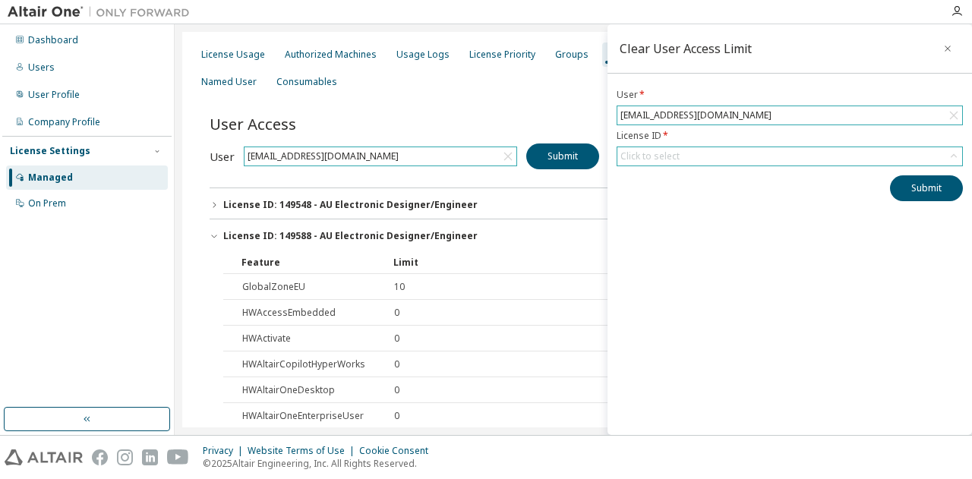
click at [673, 155] on div "Click to select" at bounding box center [650, 156] width 59 height 12
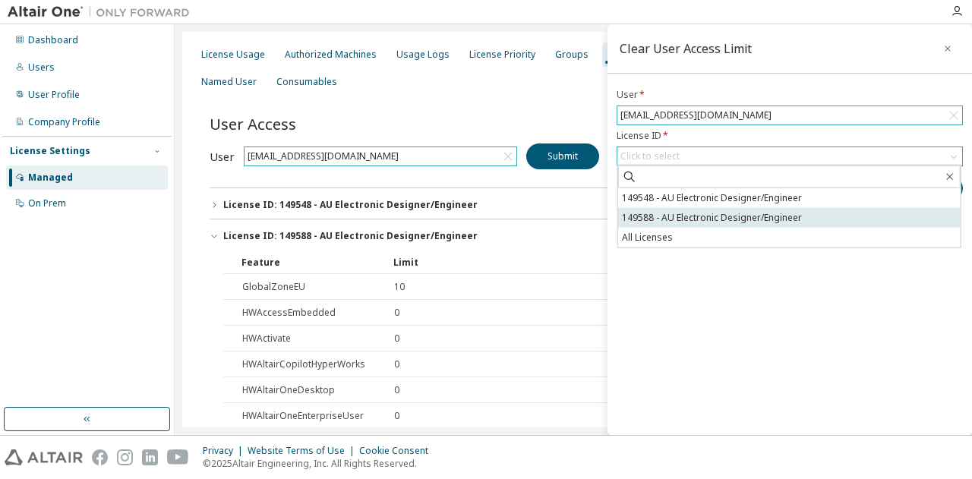
click at [666, 218] on li "149588 - AU Electronic Designer/Engineer" at bounding box center [789, 218] width 343 height 20
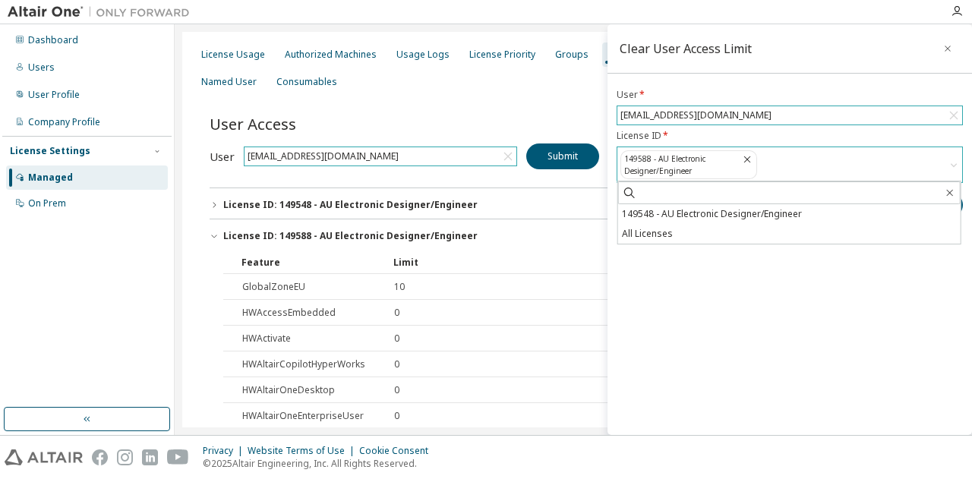
click at [672, 264] on div "Clear User Access Limit User * kristian.meloysund@pixii.com License ID * 149588…" at bounding box center [790, 229] width 365 height 411
click at [922, 204] on button "Submit" at bounding box center [926, 205] width 73 height 26
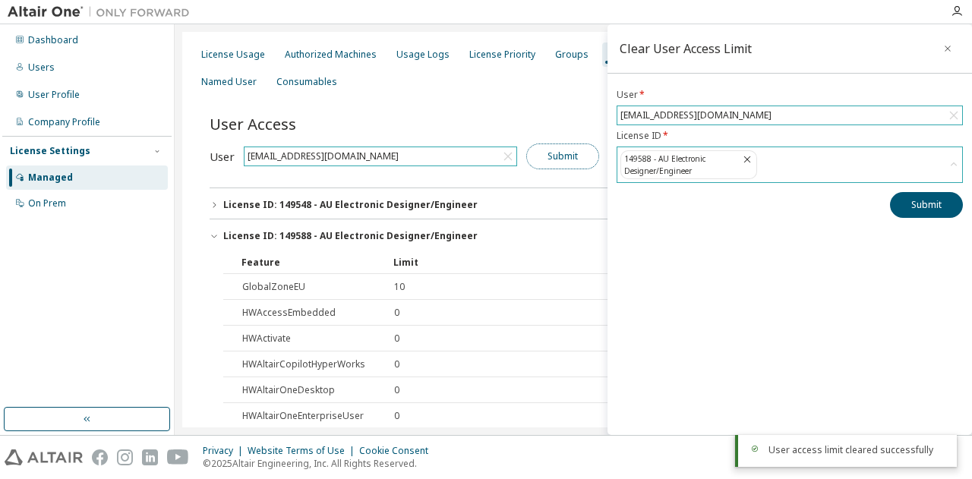
click at [556, 153] on button "Submit" at bounding box center [562, 157] width 73 height 26
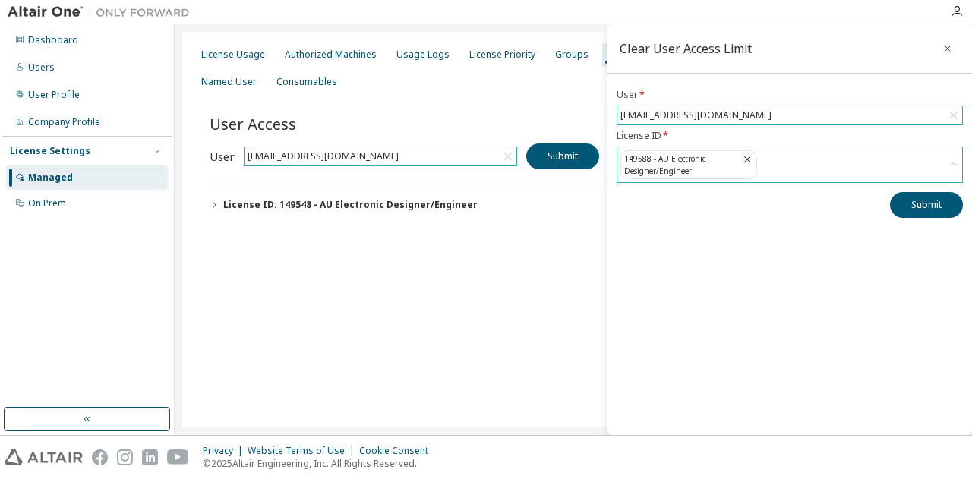
click at [950, 46] on icon "button" at bounding box center [948, 49] width 6 height 6
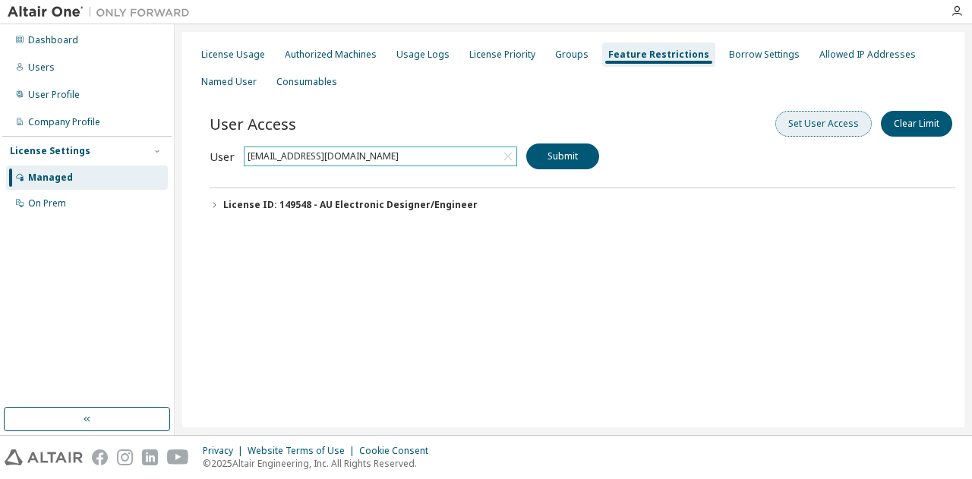
click at [795, 120] on button "Set User Access" at bounding box center [824, 124] width 96 height 26
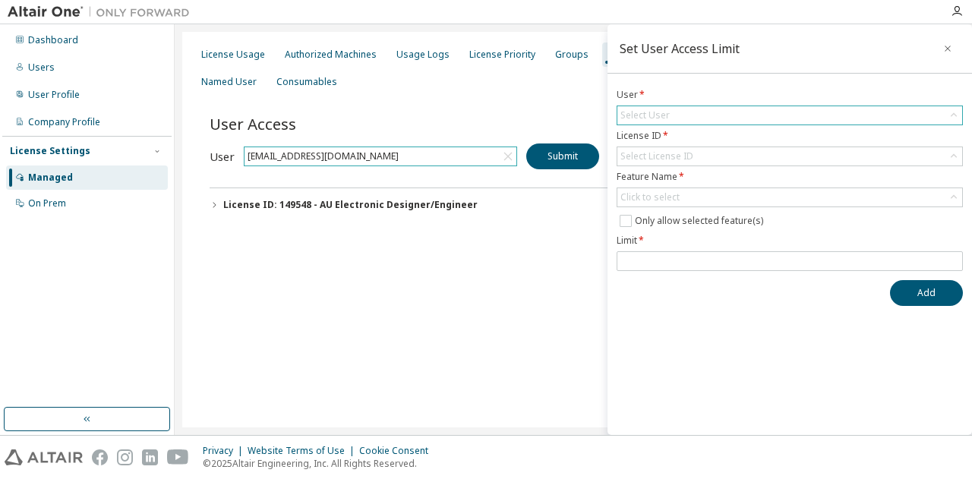
click at [750, 106] on div "Select User" at bounding box center [790, 115] width 345 height 18
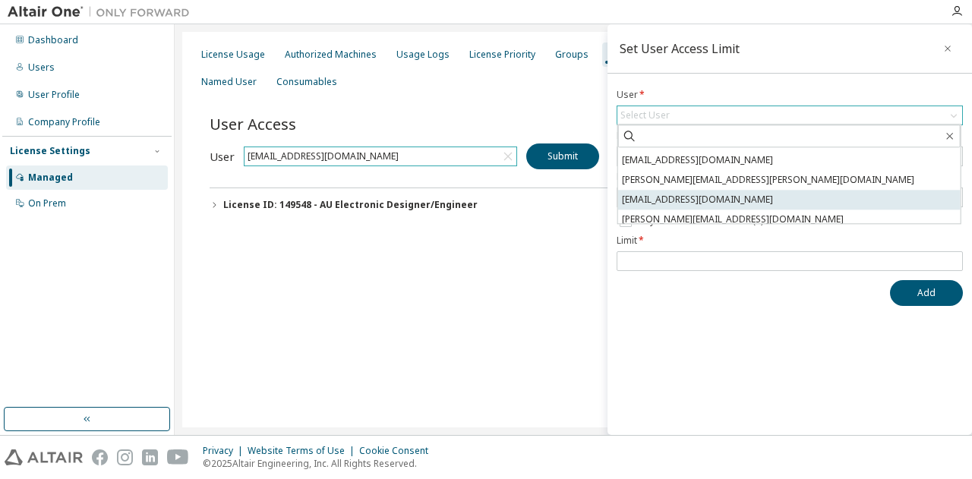
click at [668, 199] on li "kristian.meloysund@pixii.com" at bounding box center [789, 200] width 343 height 20
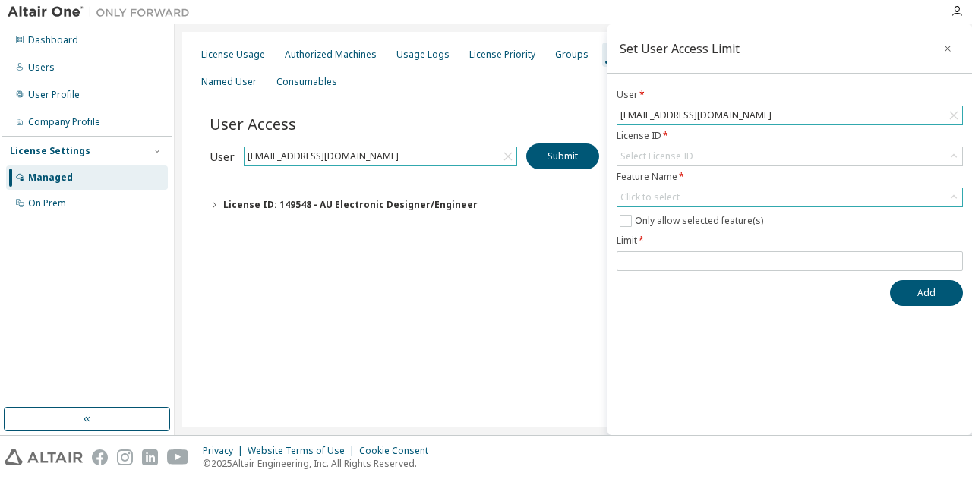
click at [678, 197] on div "Click to select" at bounding box center [650, 197] width 59 height 12
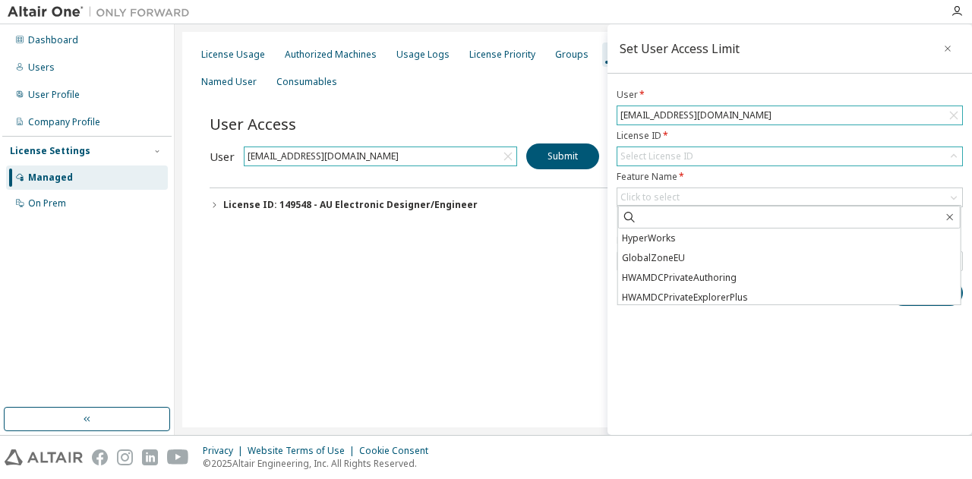
click at [716, 153] on div "Select License ID" at bounding box center [790, 156] width 345 height 18
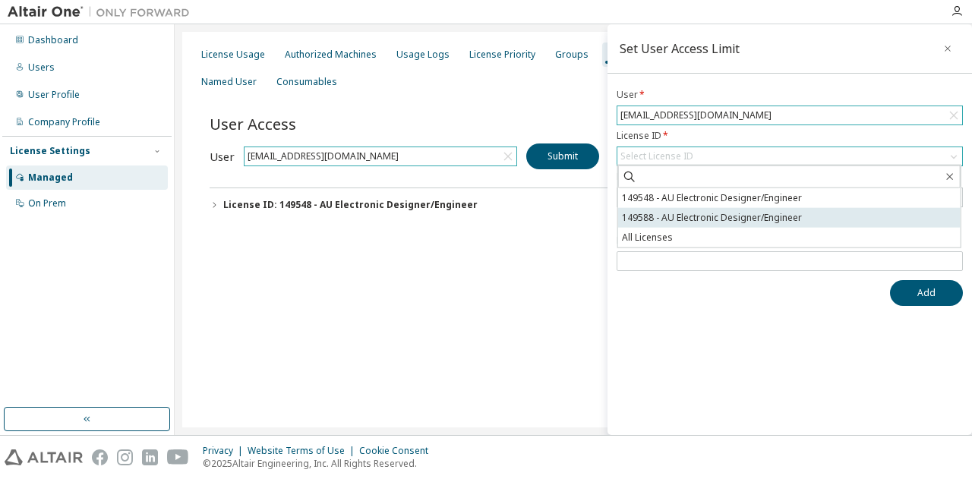
click at [672, 217] on li "149588 - AU Electronic Designer/Engineer" at bounding box center [789, 218] width 343 height 20
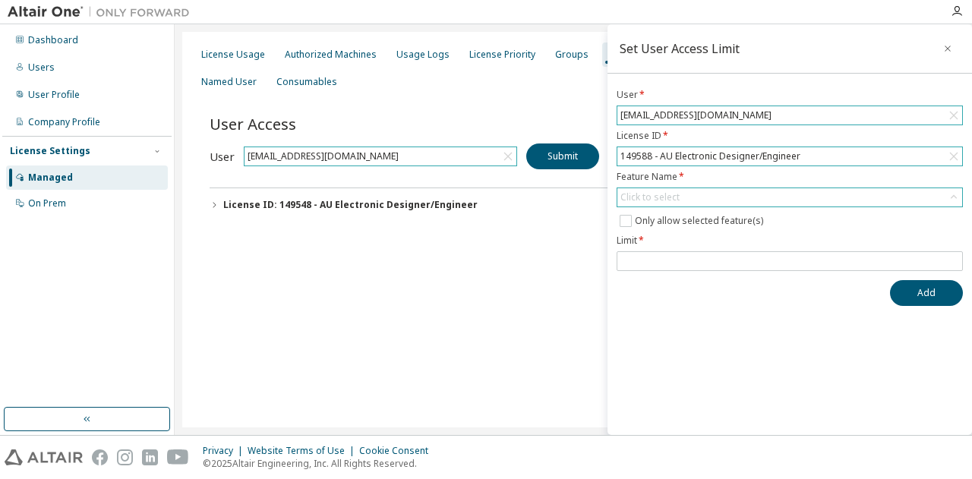
click at [694, 194] on div "Click to select" at bounding box center [790, 197] width 345 height 18
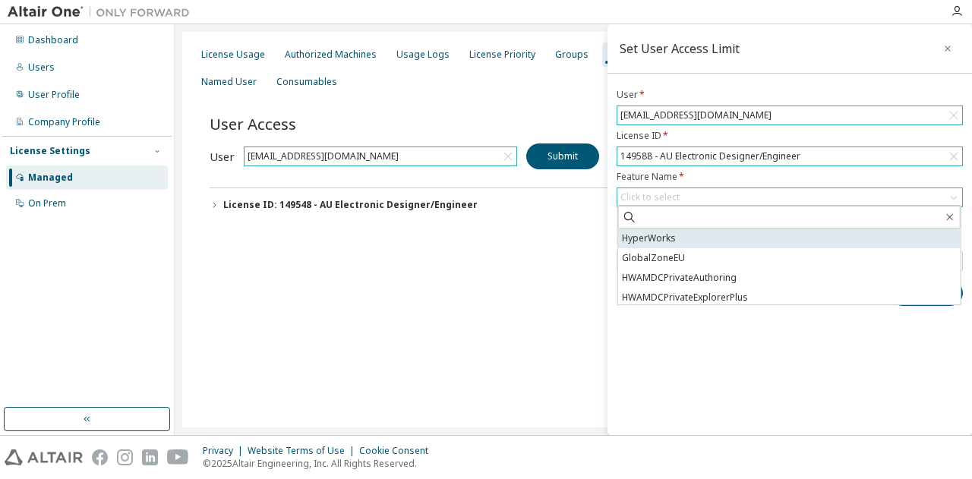
click at [656, 238] on li "HyperWorks" at bounding box center [789, 239] width 343 height 20
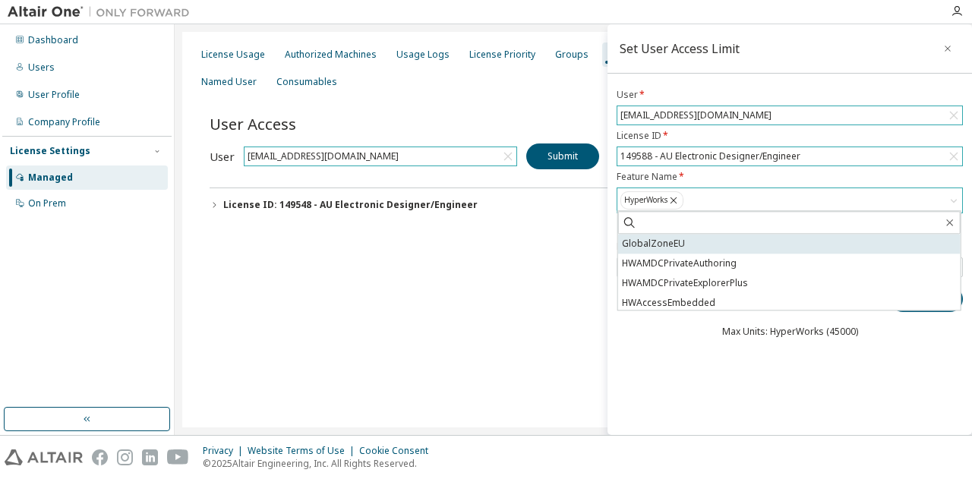
click at [662, 242] on li "GlobalZoneEU" at bounding box center [789, 244] width 343 height 20
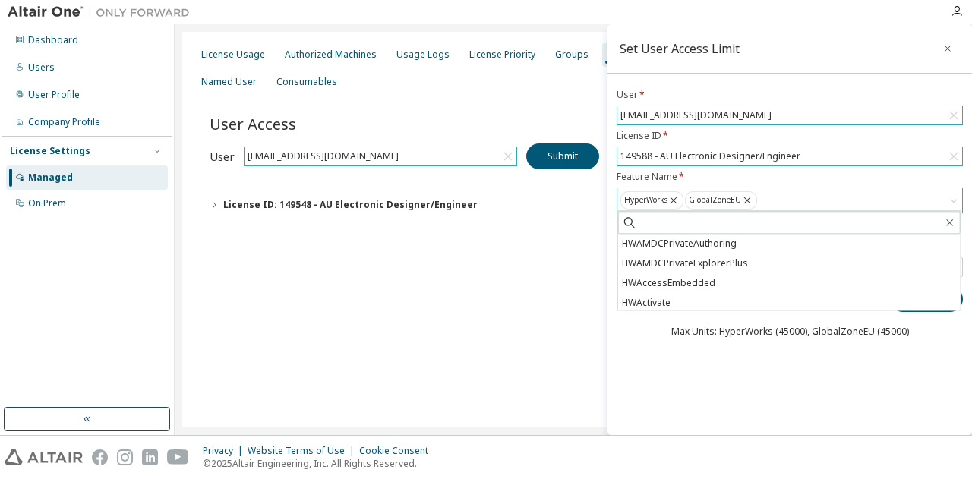
click at [781, 379] on div "Set User Access Limit User * kristian.meloysund@pixii.com License ID * 149588 -…" at bounding box center [790, 229] width 365 height 411
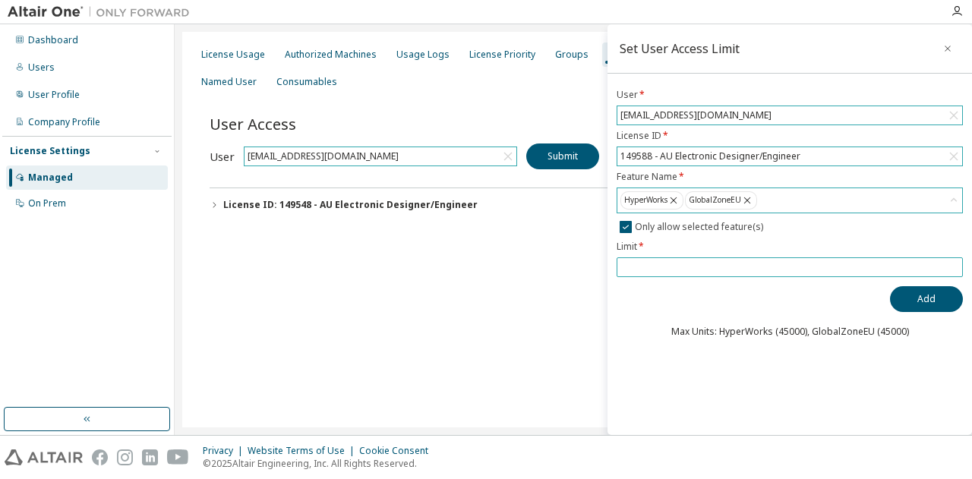
click at [647, 266] on input "number" at bounding box center [790, 267] width 339 height 12
type input "**"
click at [915, 291] on button "Add" at bounding box center [926, 299] width 73 height 26
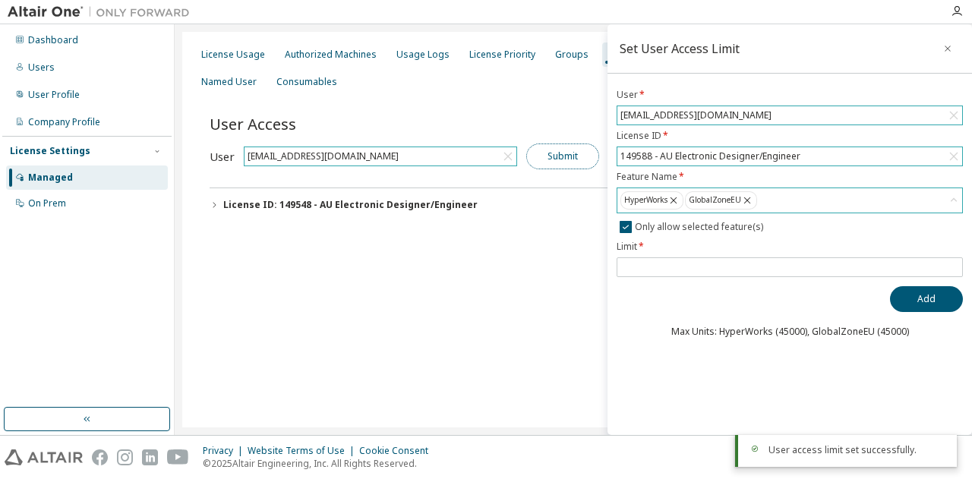
click at [570, 160] on button "Submit" at bounding box center [562, 157] width 73 height 26
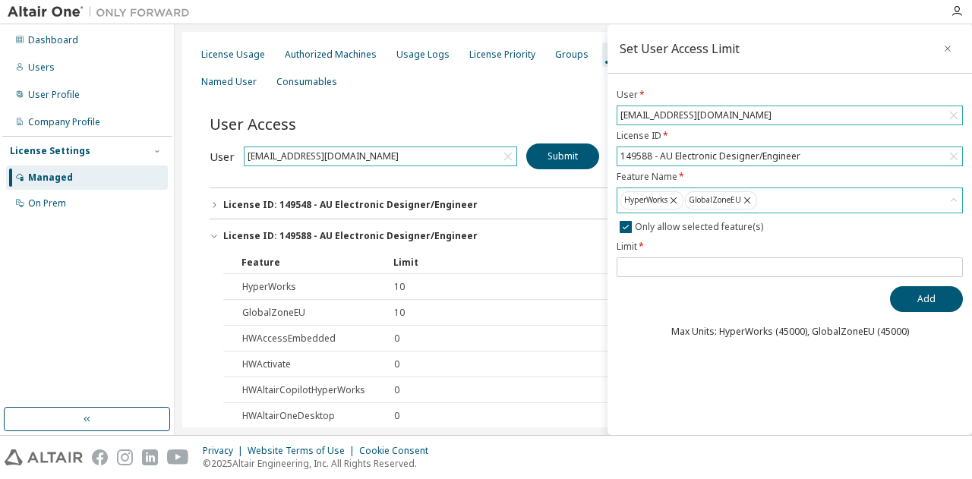
click at [216, 204] on icon "button" at bounding box center [214, 205] width 9 height 9
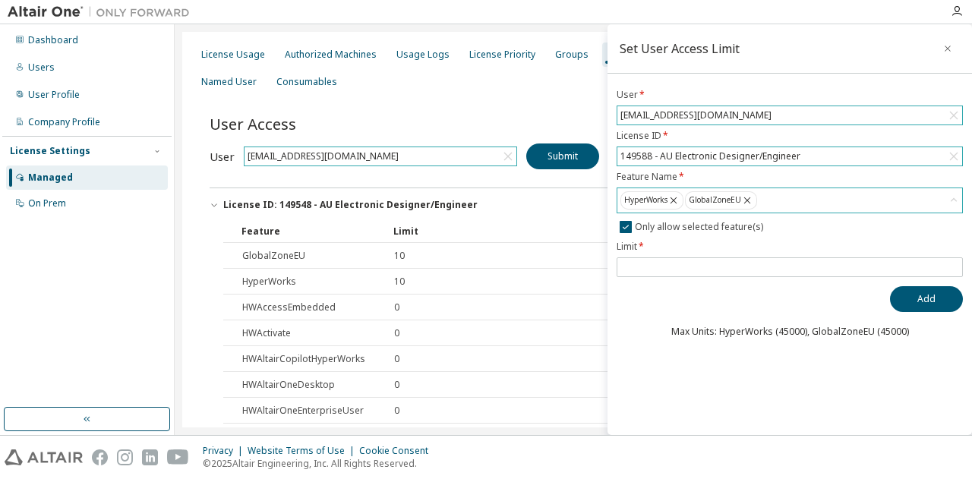
click at [216, 204] on icon "button" at bounding box center [214, 205] width 9 height 9
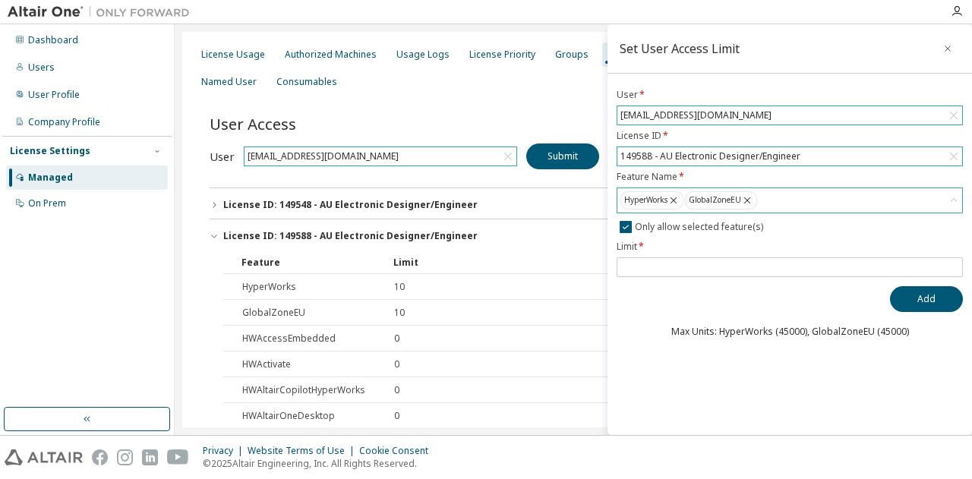
click at [211, 235] on icon "button" at bounding box center [214, 236] width 9 height 9
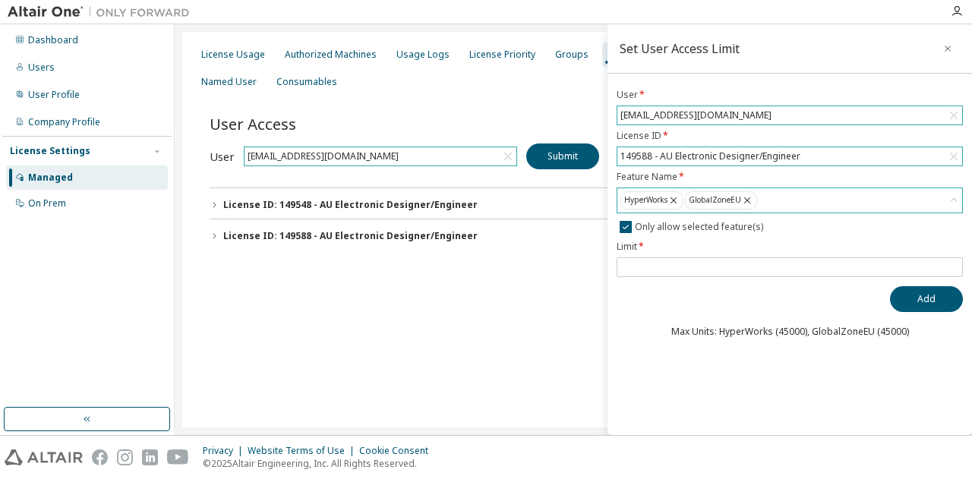
click at [211, 235] on icon "button" at bounding box center [214, 236] width 9 height 9
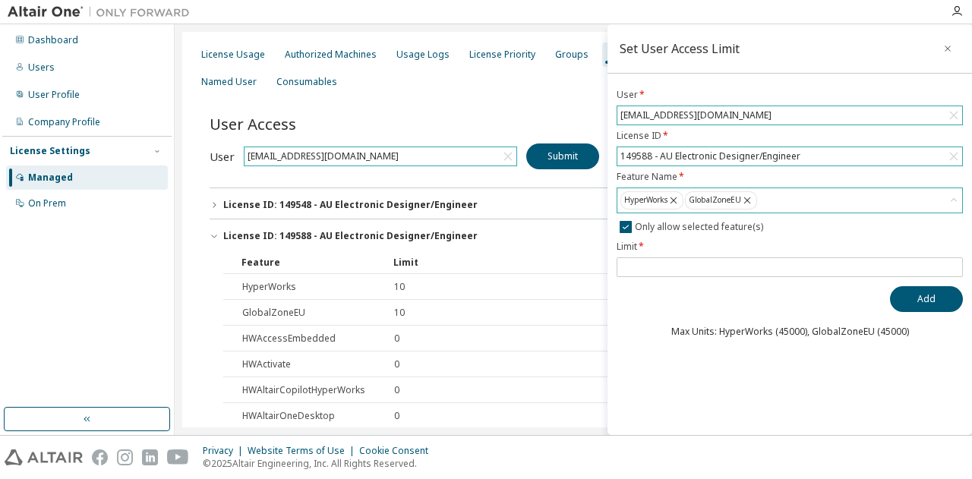
click at [211, 235] on icon "button" at bounding box center [214, 236] width 9 height 9
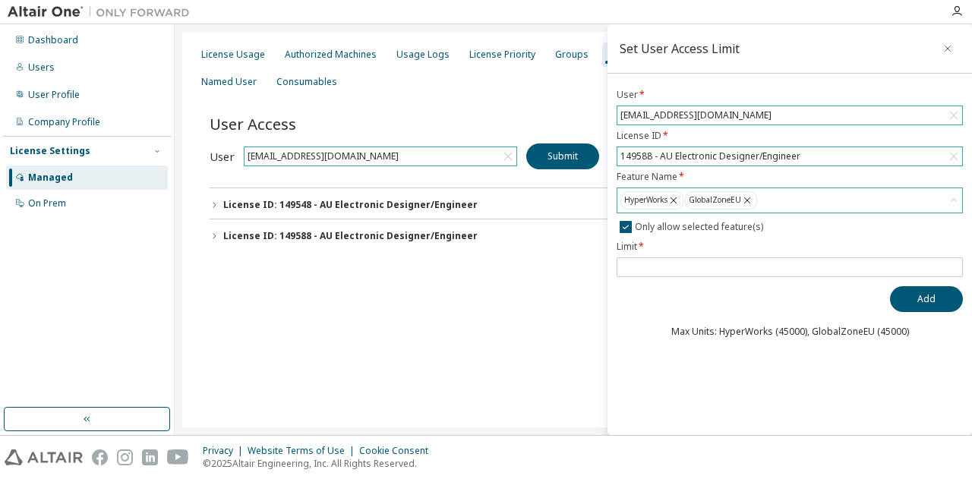
click at [211, 235] on icon "button" at bounding box center [214, 236] width 9 height 9
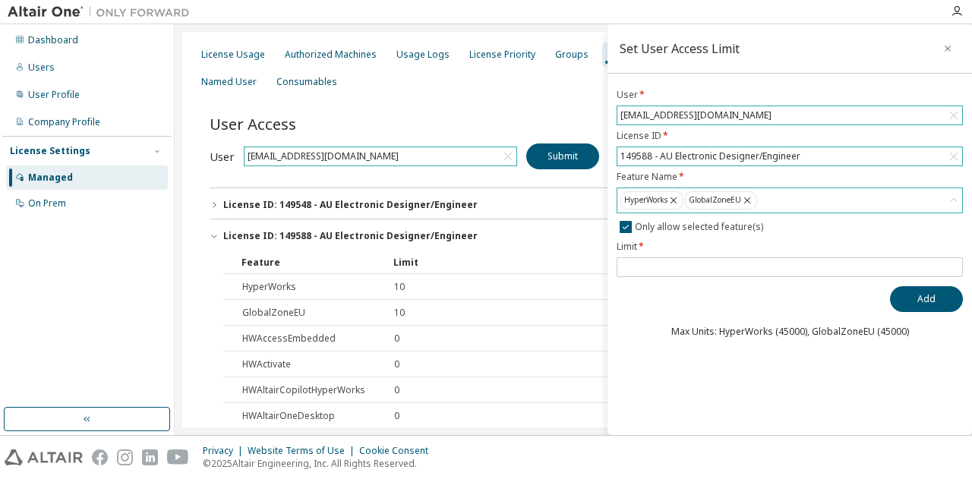
click at [211, 235] on icon "button" at bounding box center [214, 236] width 9 height 9
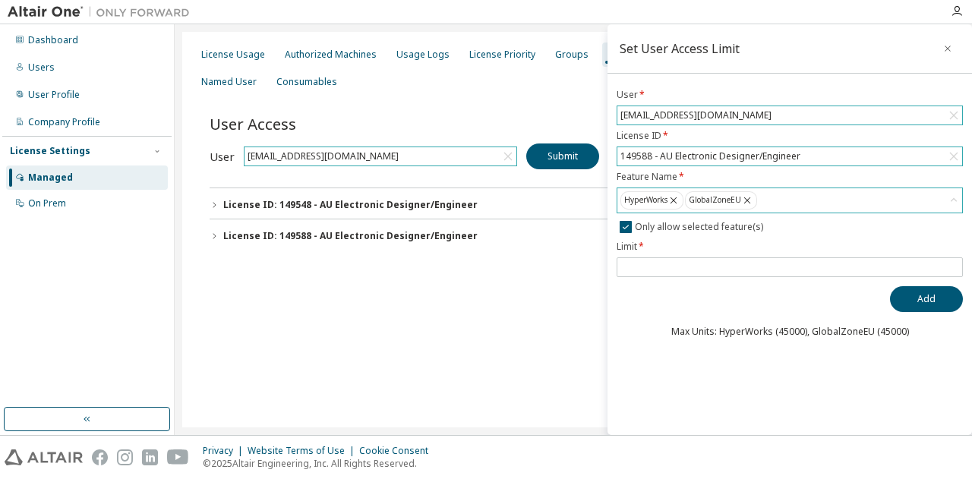
click at [213, 239] on icon "button" at bounding box center [214, 236] width 9 height 9
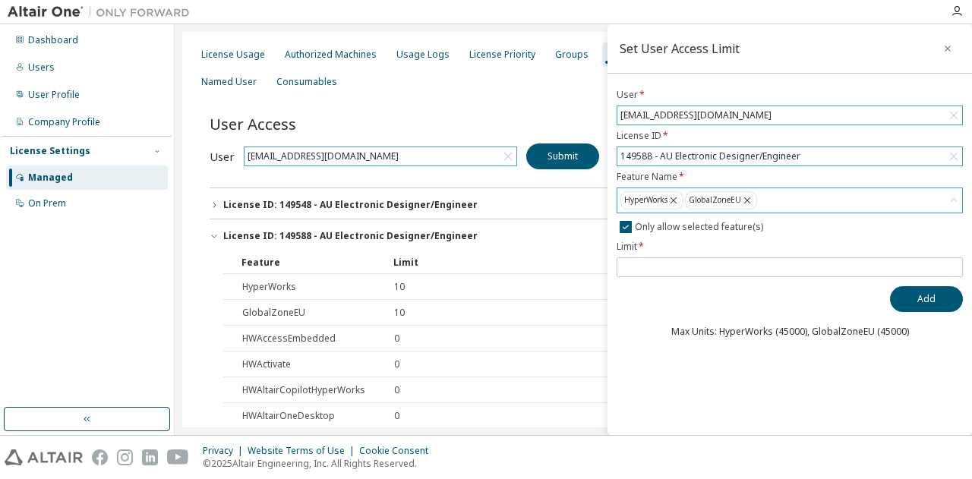
click at [213, 232] on icon "button" at bounding box center [214, 236] width 9 height 9
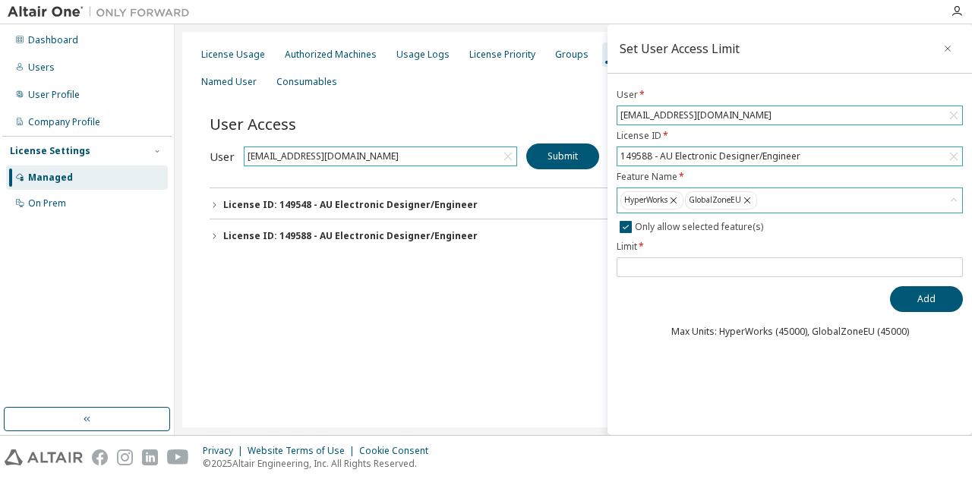
click at [216, 203] on icon "button" at bounding box center [214, 205] width 9 height 9
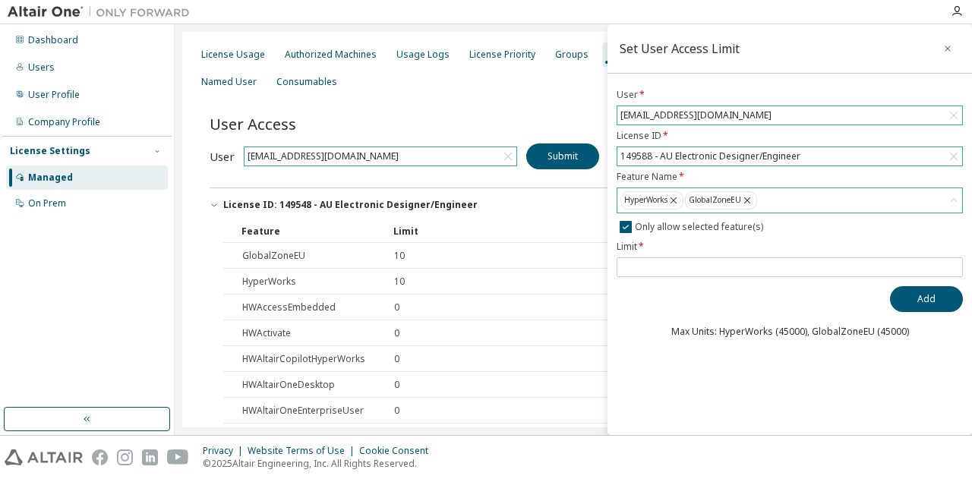
click at [216, 204] on icon "button" at bounding box center [213, 205] width 5 height 3
